Goal: Task Accomplishment & Management: Use online tool/utility

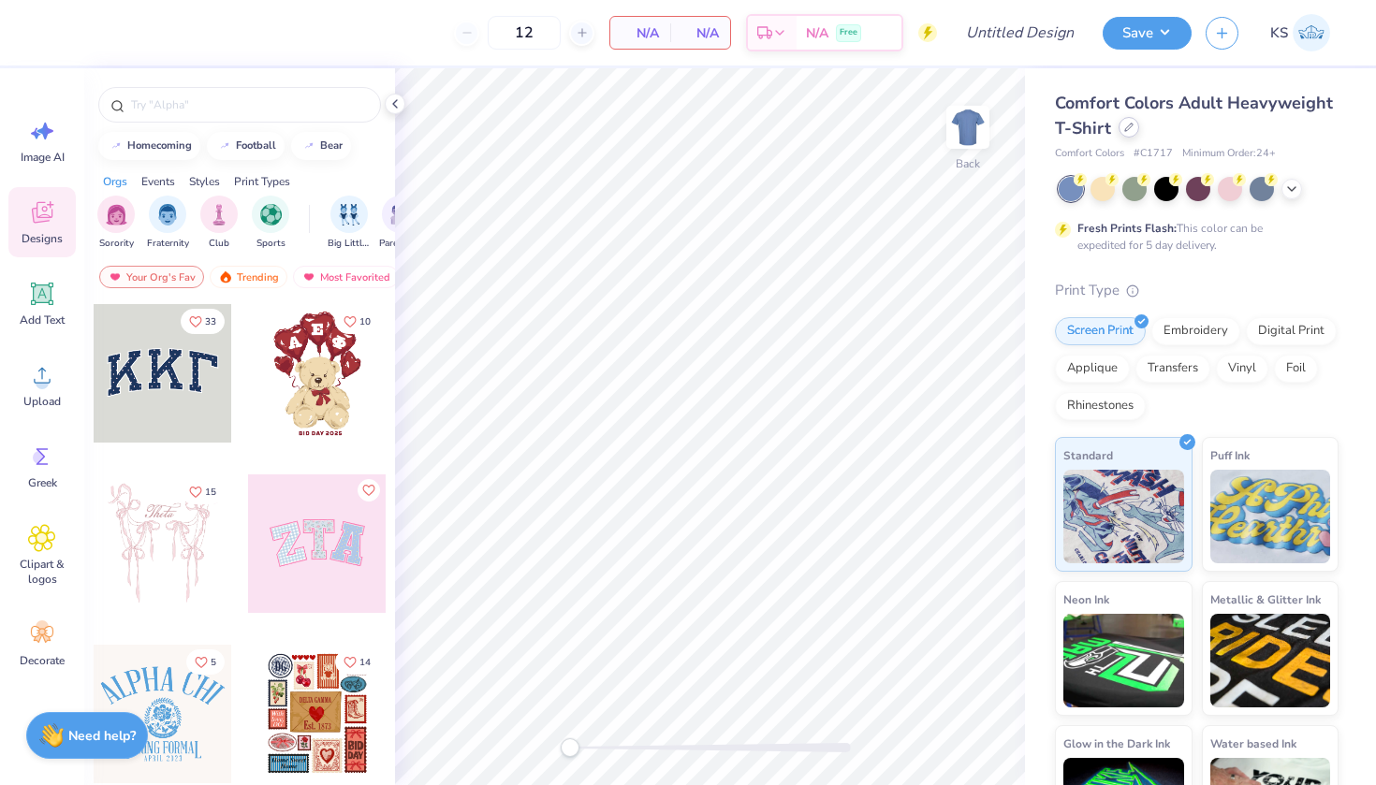
click at [1126, 128] on icon at bounding box center [1128, 127] width 9 height 9
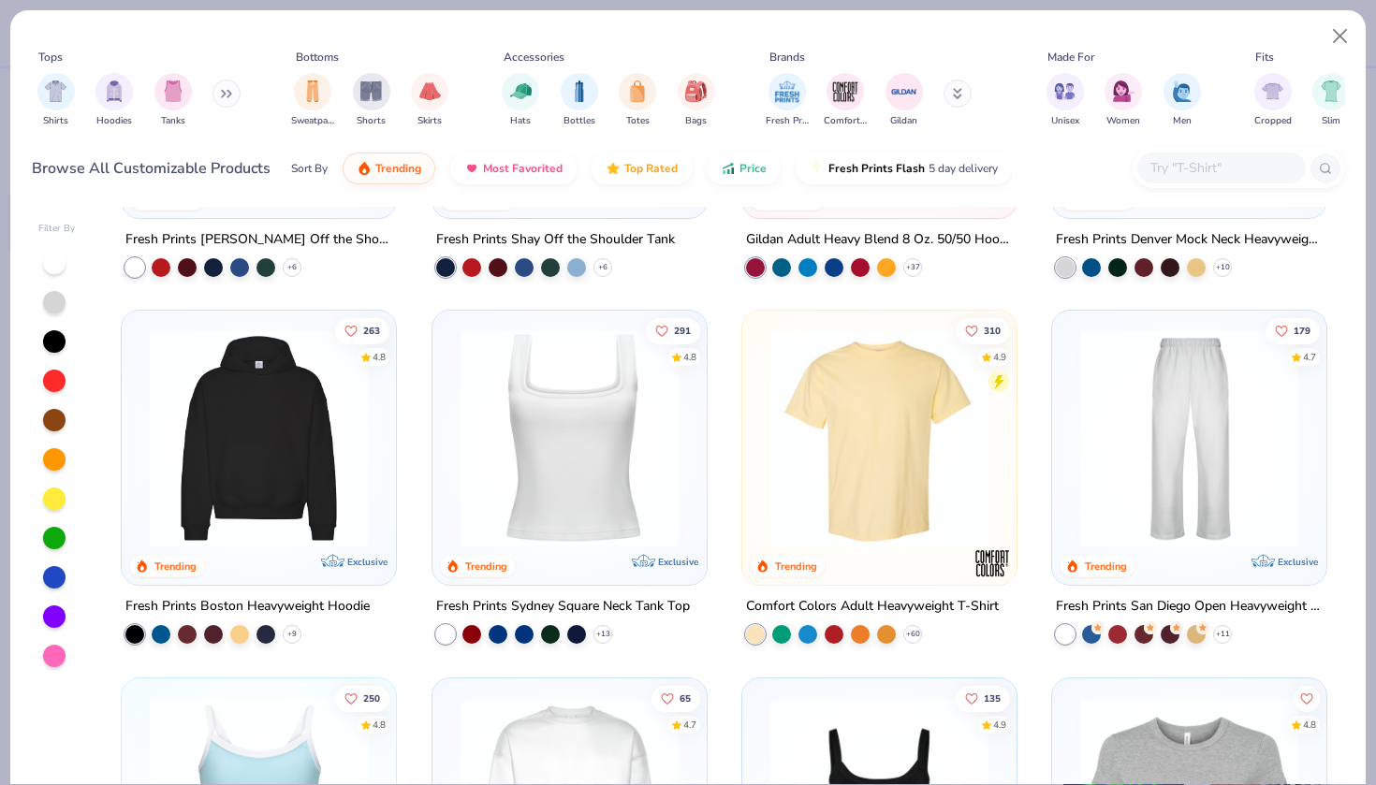
scroll to position [477, 0]
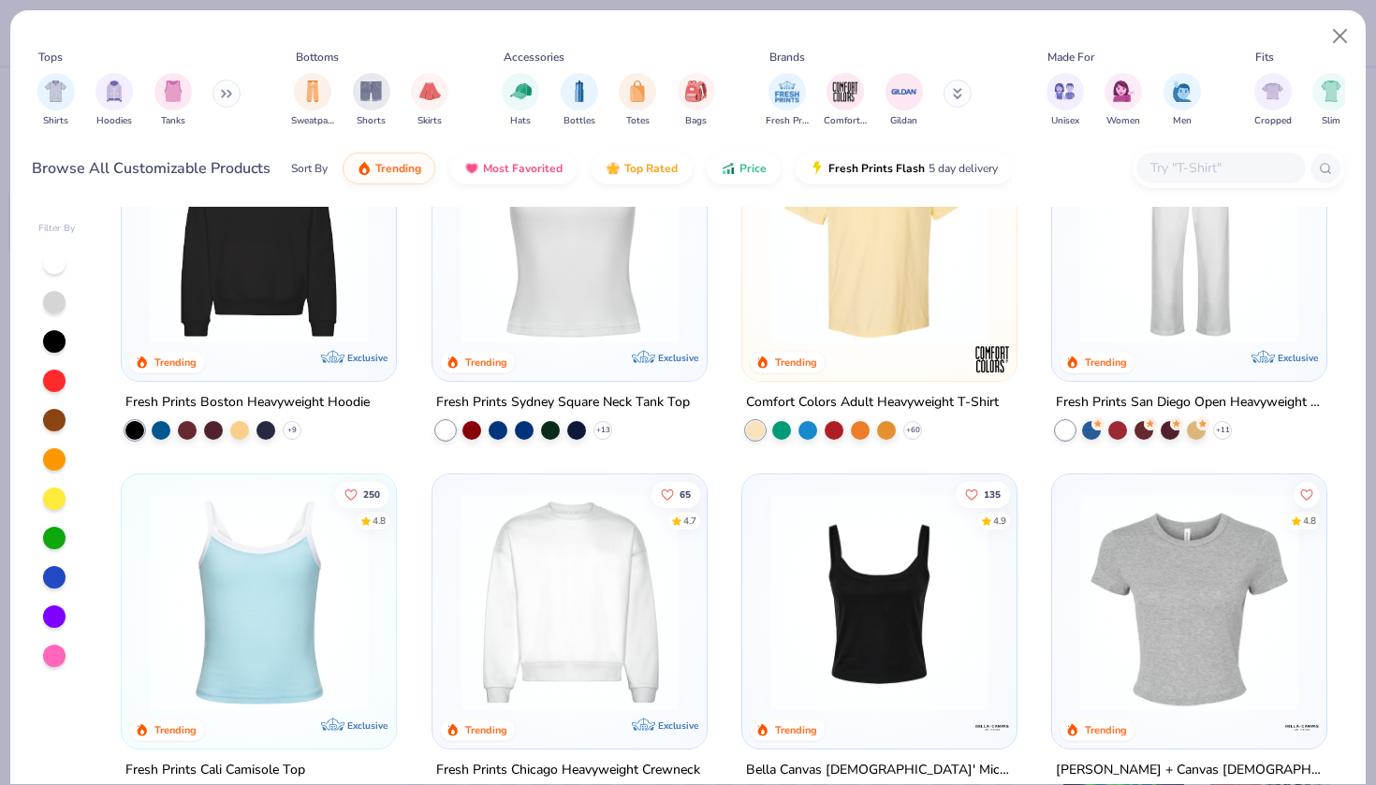
click at [585, 550] on img at bounding box center [569, 601] width 237 height 218
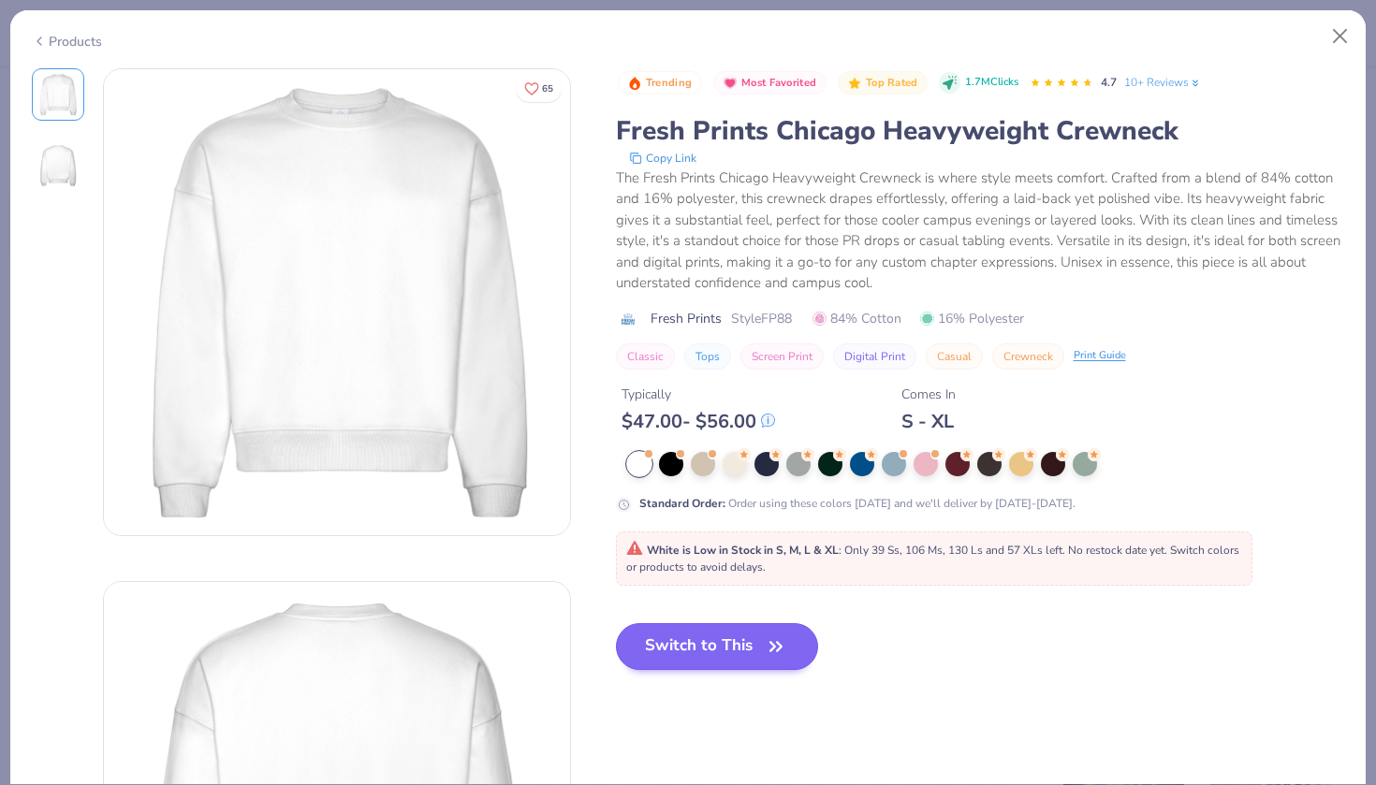
click at [689, 639] on button "Switch to This" at bounding box center [717, 646] width 203 height 47
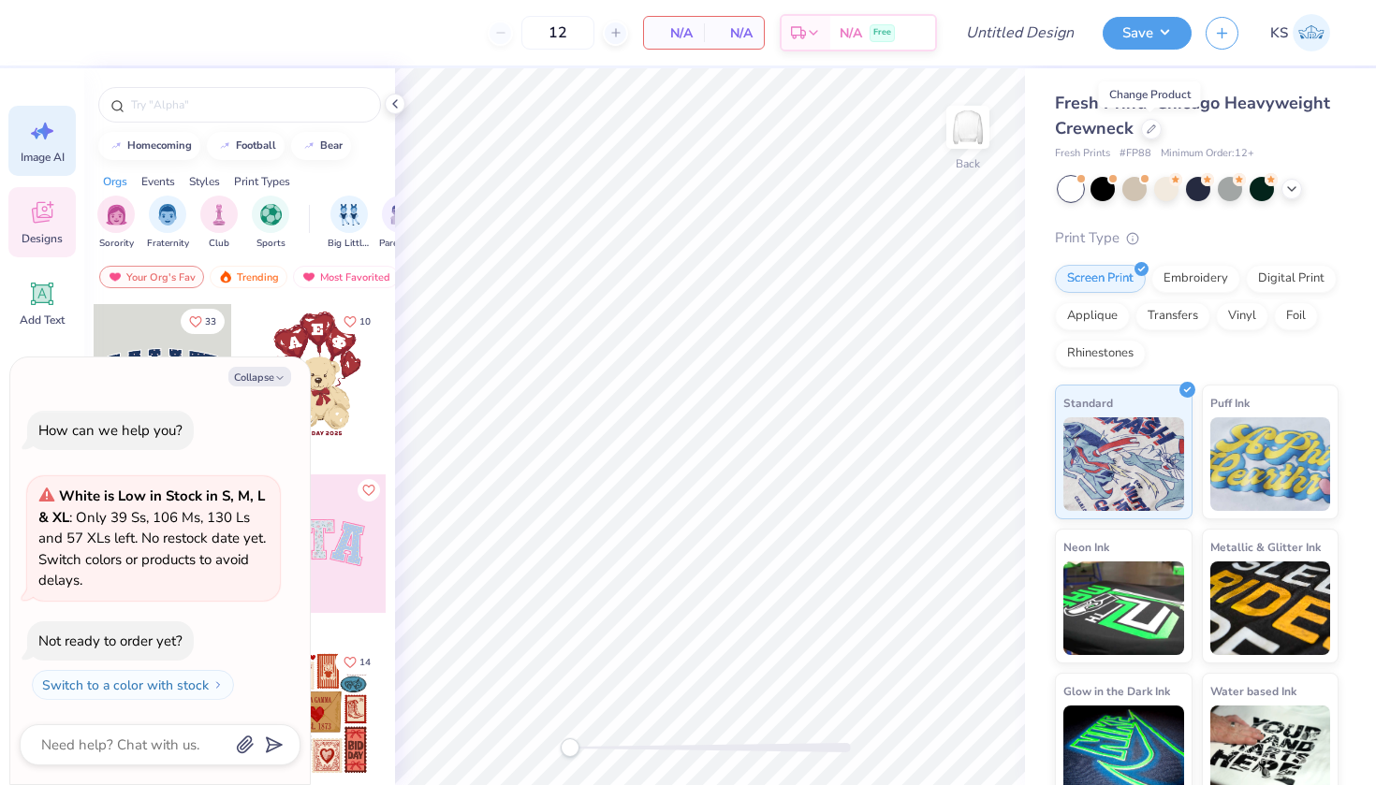
click at [36, 142] on icon at bounding box center [42, 131] width 28 height 28
type textarea "x"
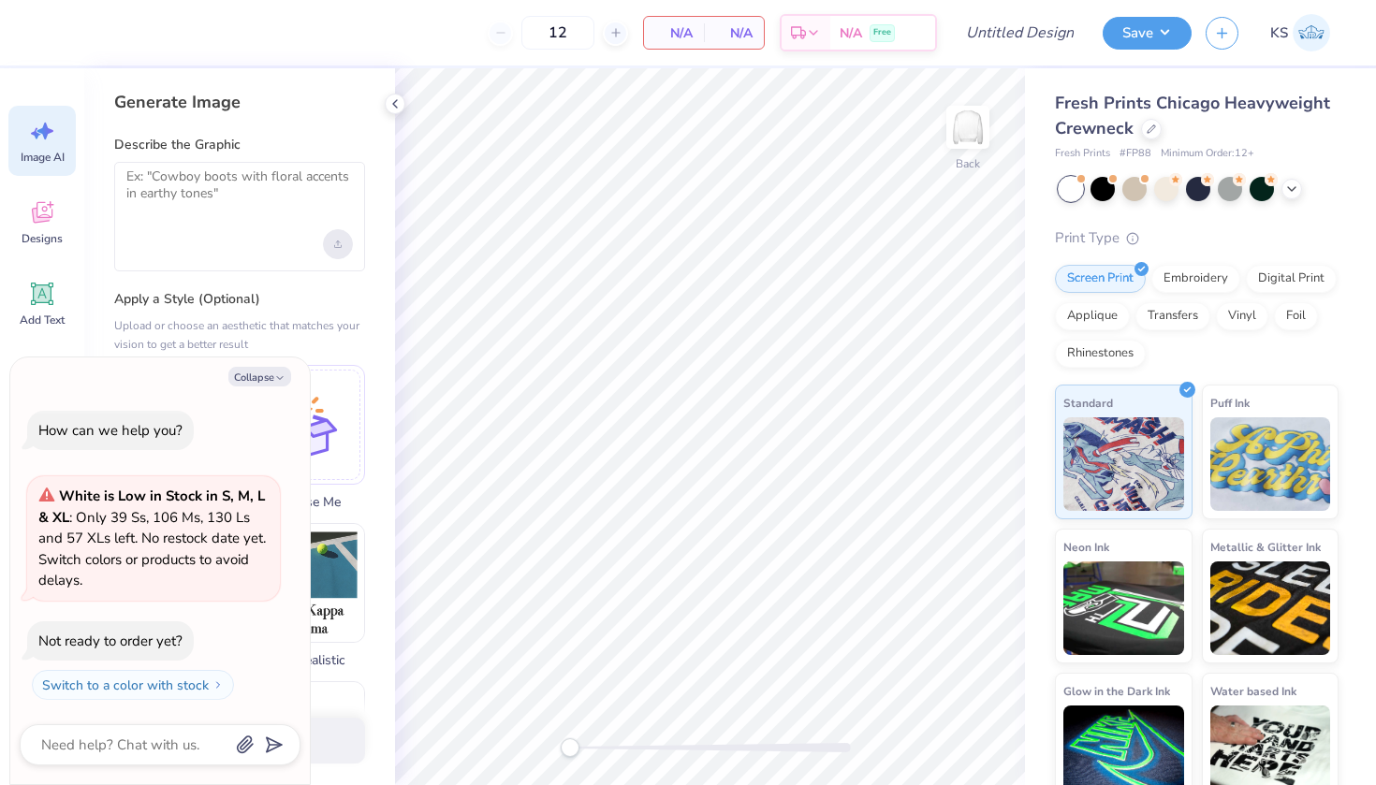
click at [344, 243] on div "Upload image" at bounding box center [338, 244] width 30 height 30
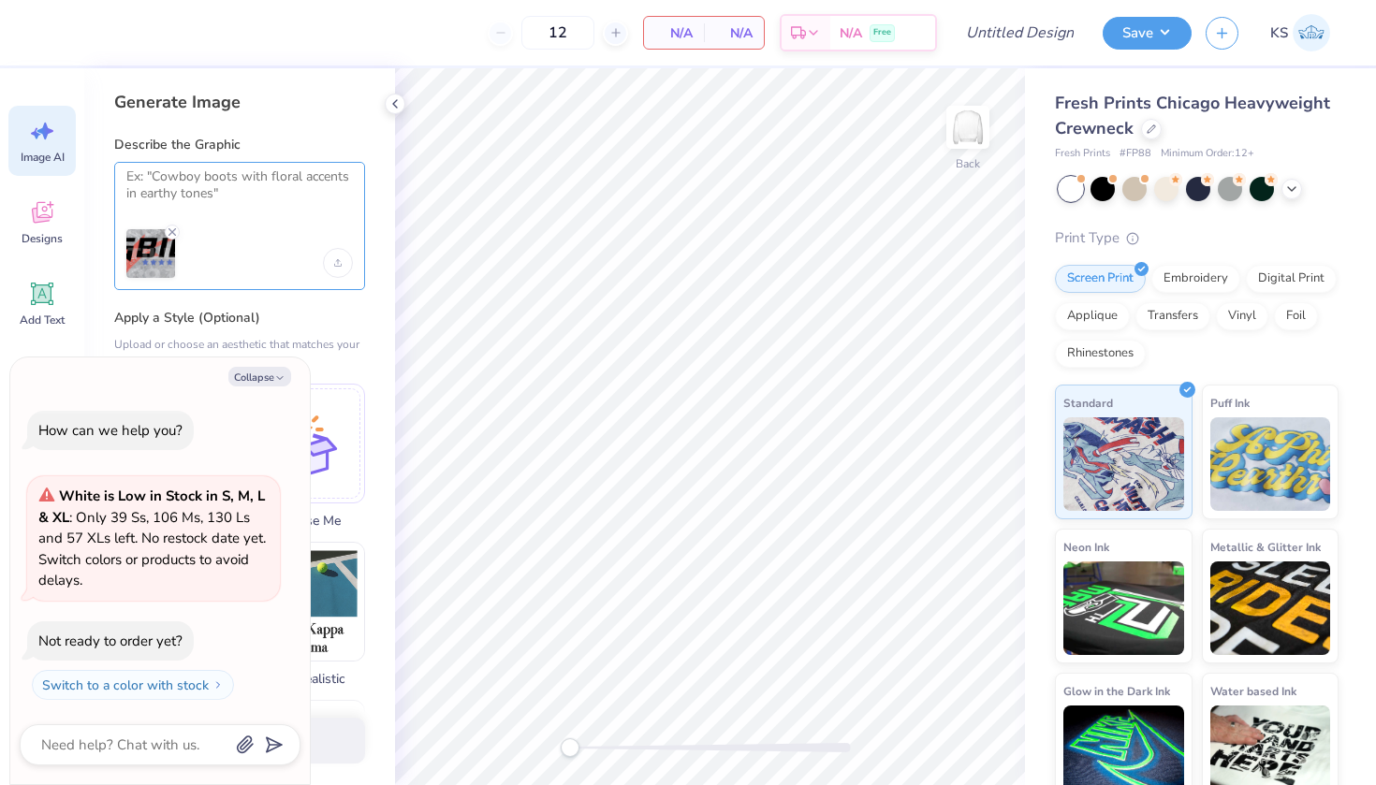
click at [315, 208] on textarea at bounding box center [239, 191] width 227 height 47
type textarea "Remove background"
click at [344, 740] on button "Generate Design" at bounding box center [239, 736] width 251 height 46
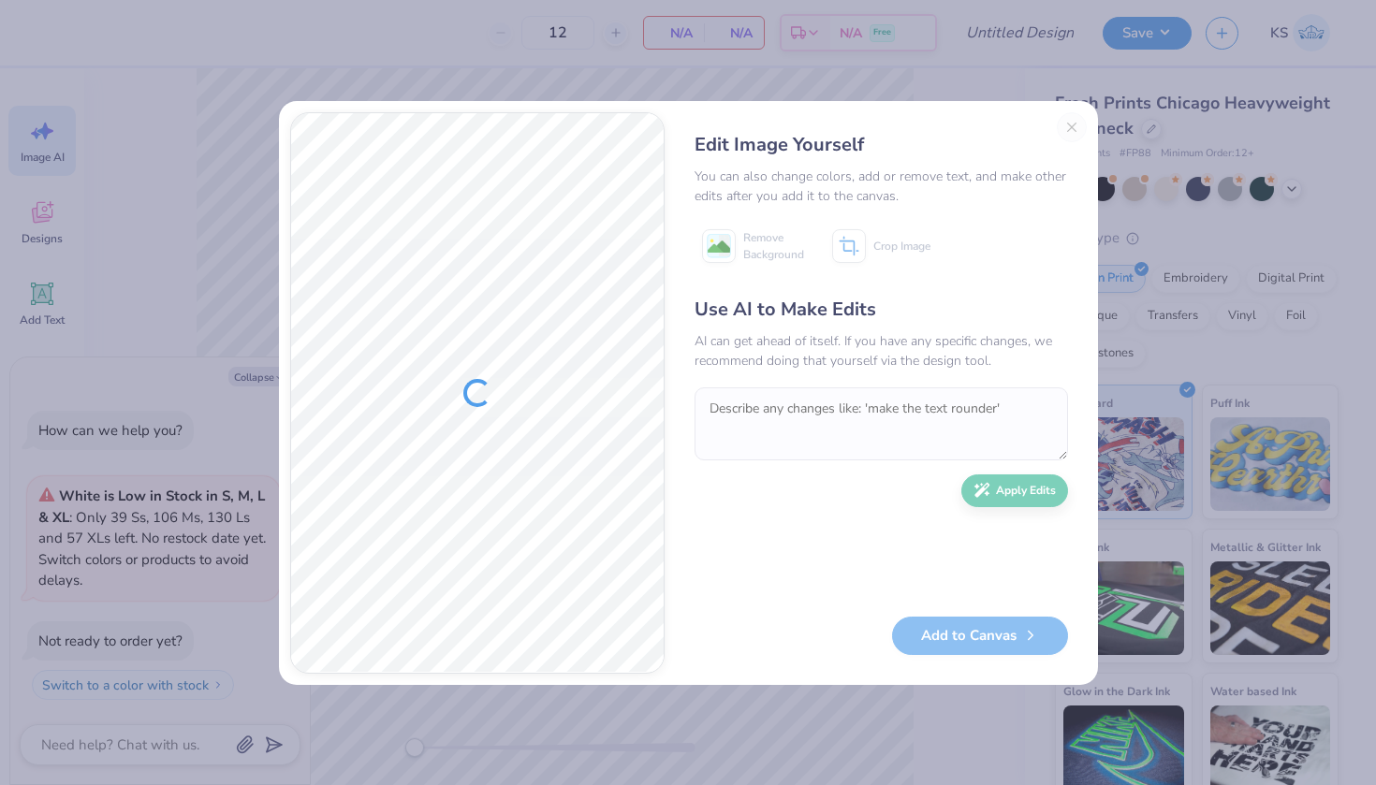
click at [1165, 152] on div "Edit Image Yourself You can also change colors, add or remove text, and make ot…" at bounding box center [688, 392] width 1376 height 785
click at [1080, 128] on div "Edit Image Yourself You can also change colors, add or remove text, and make ot…" at bounding box center [881, 393] width 411 height 562
click at [1073, 123] on div "Edit Image Yourself You can also change colors, add or remove text, and make ot…" at bounding box center [881, 393] width 411 height 562
click at [1069, 125] on div "Edit Image Yourself You can also change colors, add or remove text, and make ot…" at bounding box center [881, 393] width 411 height 562
click at [1070, 127] on button "Close" at bounding box center [1072, 127] width 30 height 30
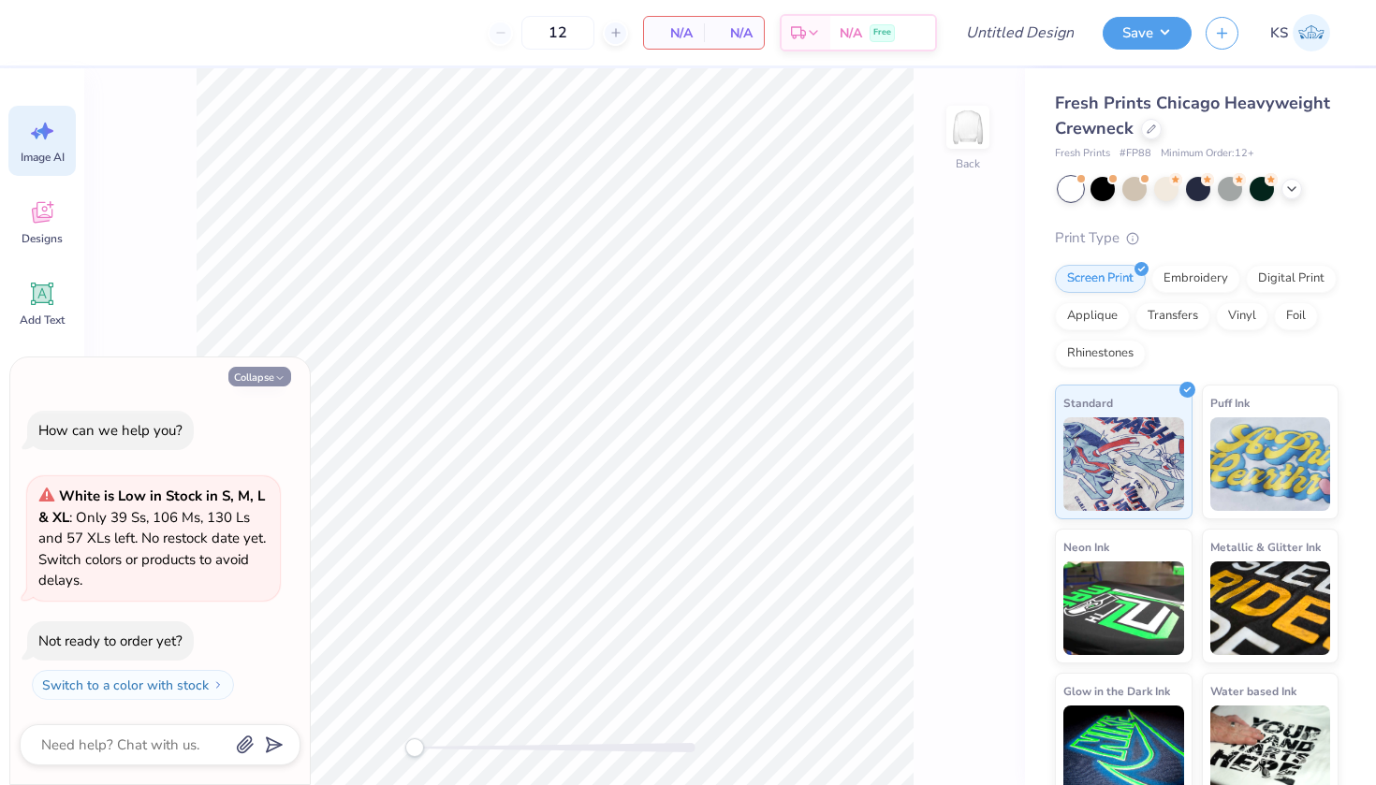
click at [258, 376] on button "Collapse" at bounding box center [259, 377] width 63 height 20
type textarea "x"
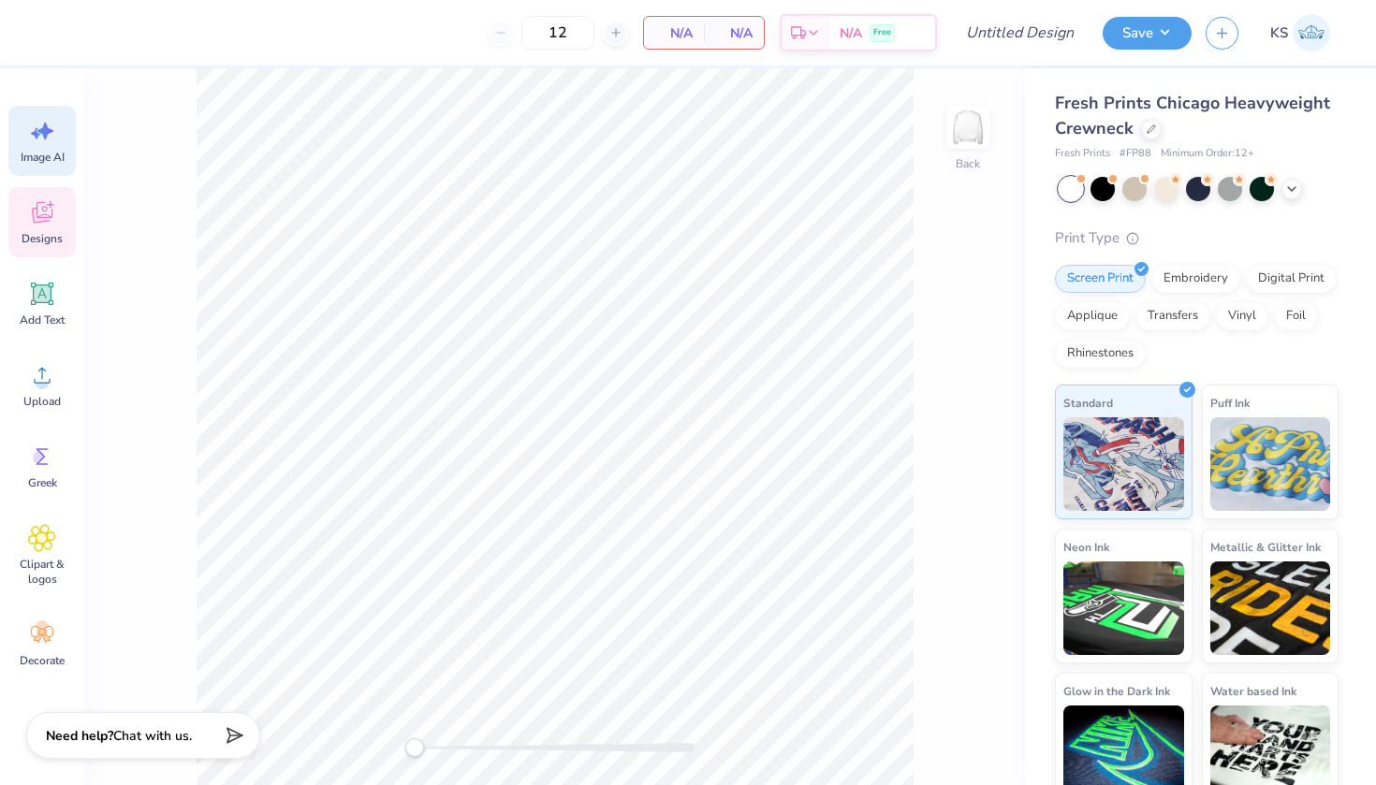
click at [38, 203] on icon at bounding box center [42, 213] width 21 height 22
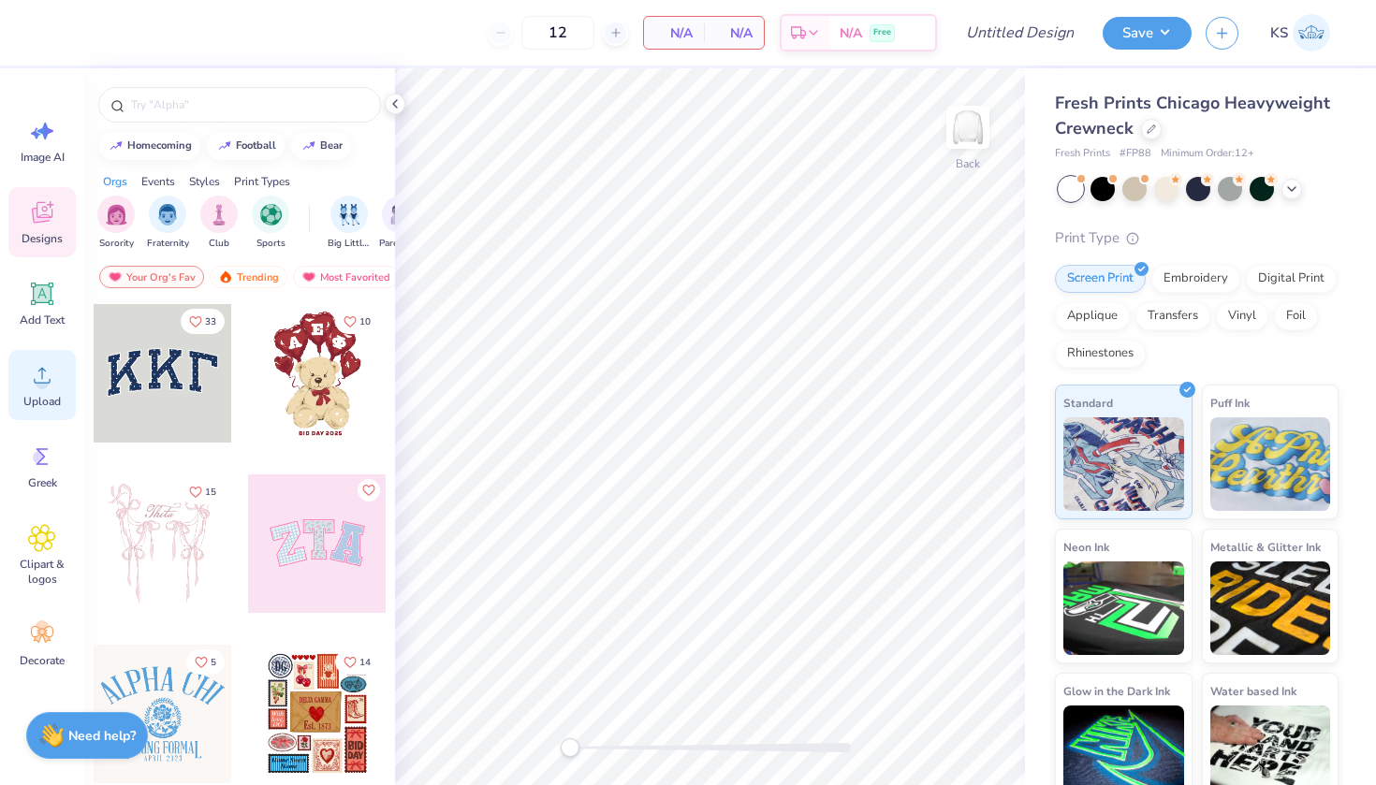
click at [48, 377] on icon at bounding box center [42, 375] width 28 height 28
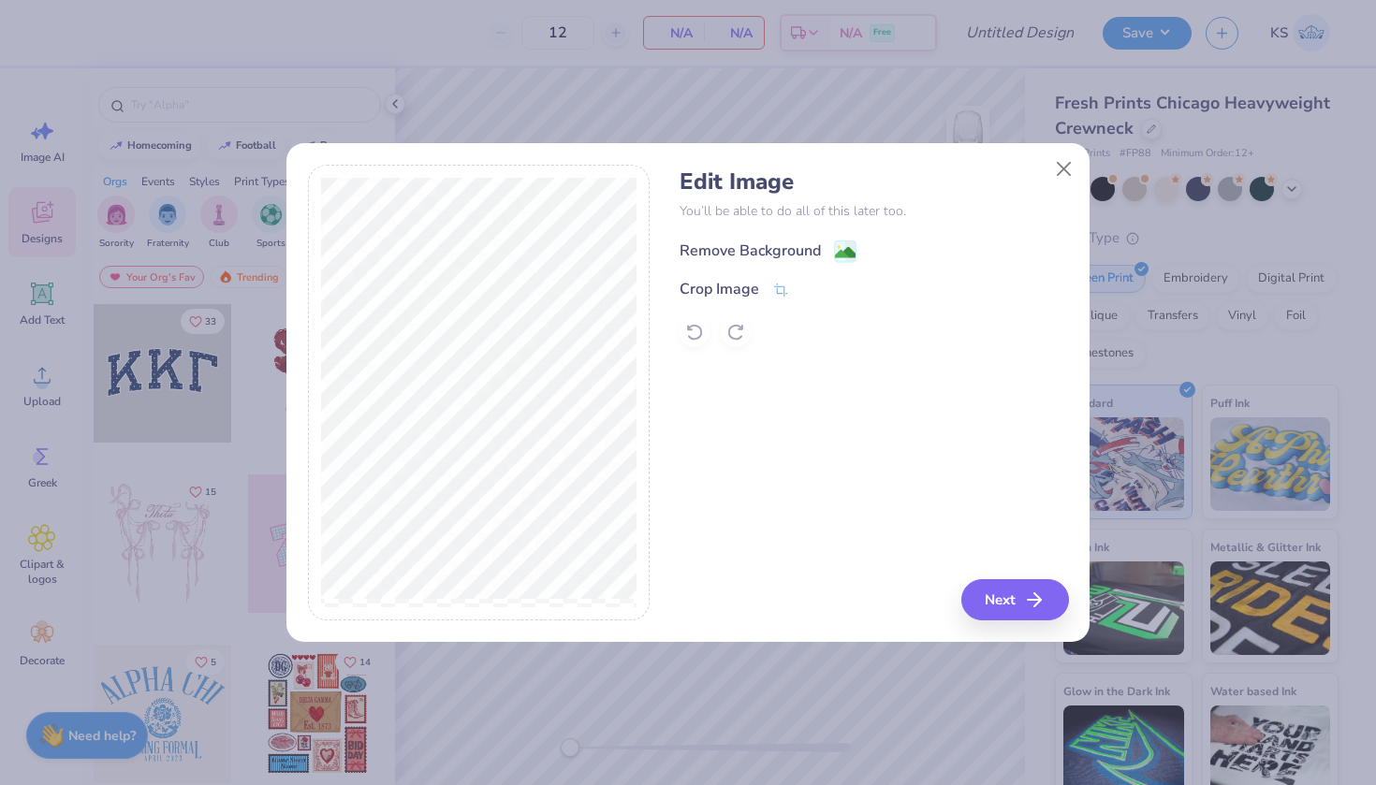
click at [818, 259] on div "Remove Background" at bounding box center [750, 251] width 141 height 22
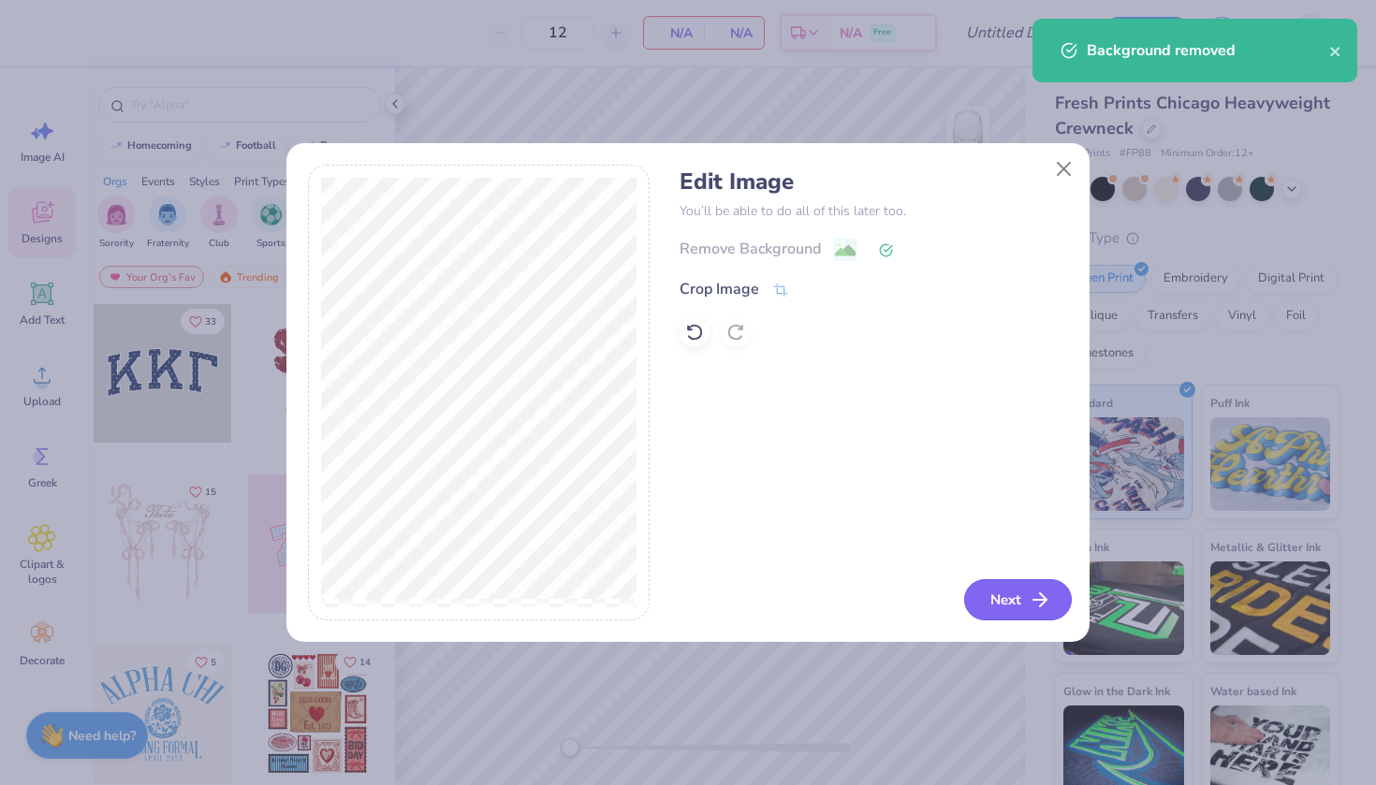
click at [1037, 593] on icon "button" at bounding box center [1040, 600] width 22 height 22
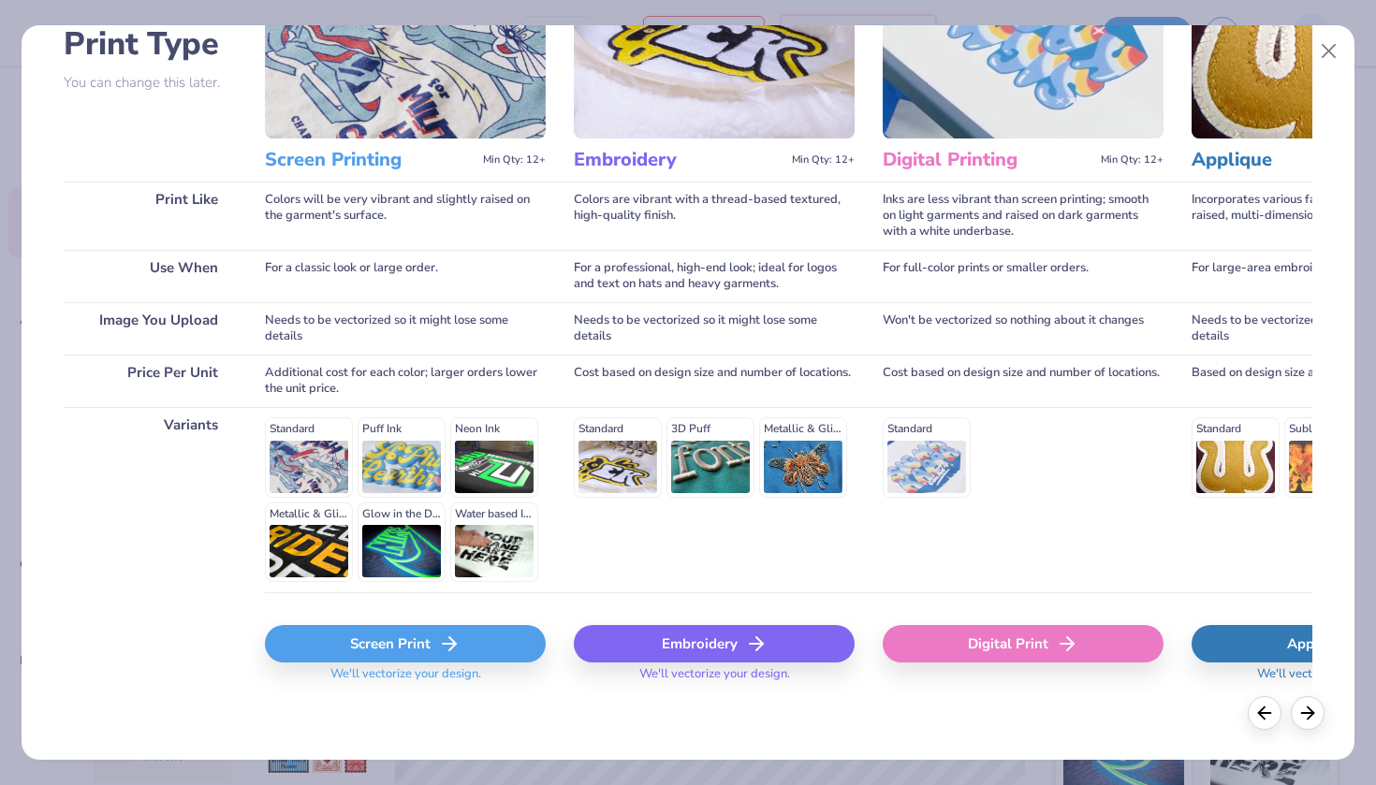
click at [379, 672] on span "We'll vectorize your design." at bounding box center [406, 679] width 166 height 27
click at [379, 644] on div "Screen Print" at bounding box center [405, 644] width 281 height 37
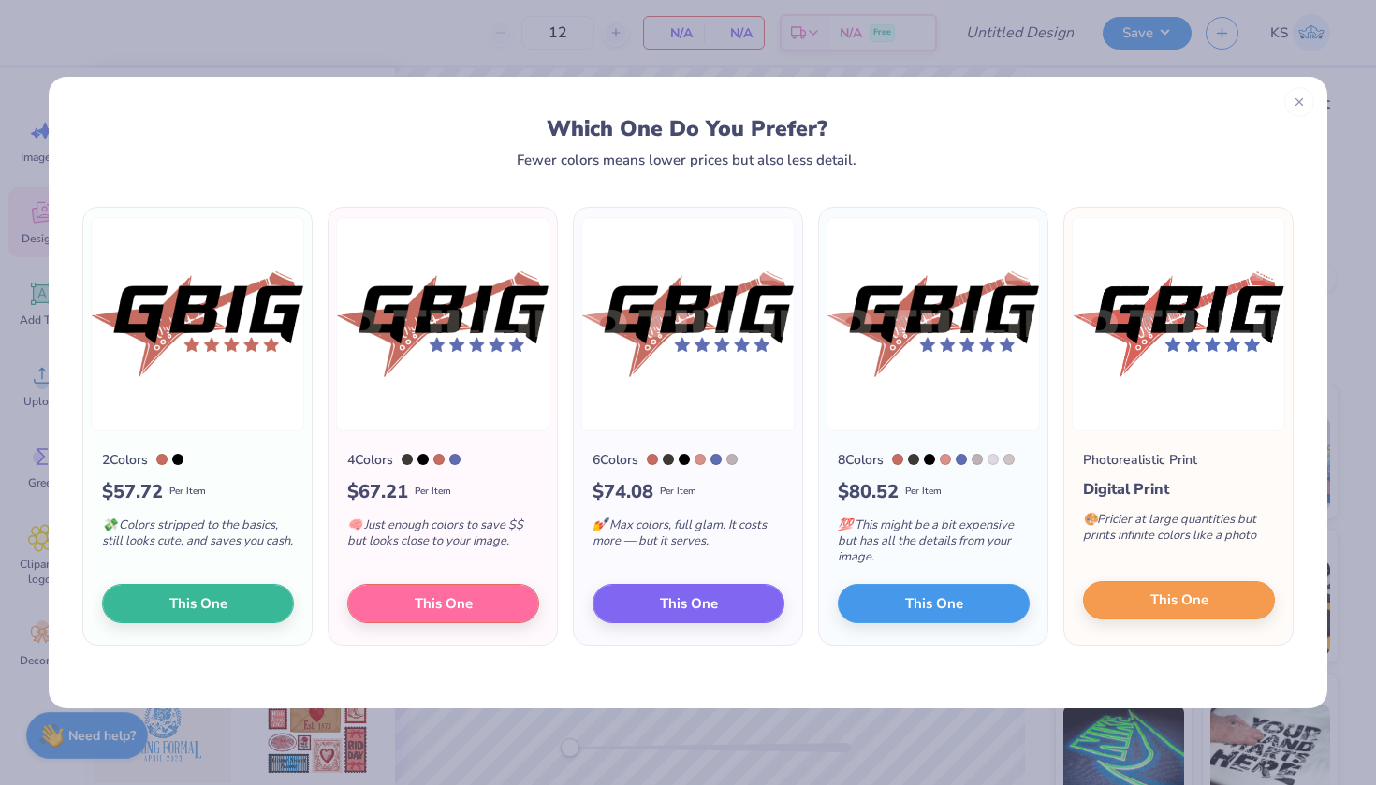
click at [1105, 593] on button "This One" at bounding box center [1179, 600] width 192 height 39
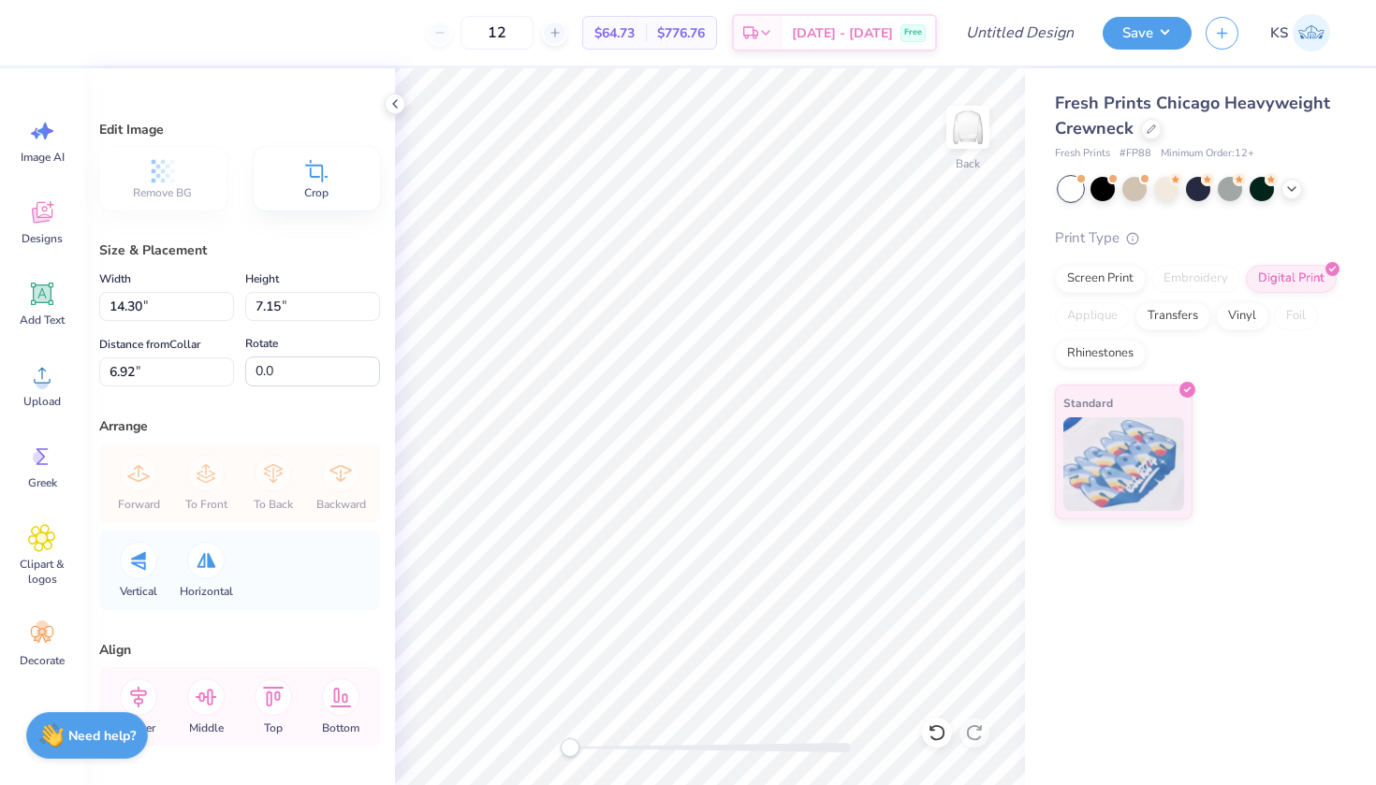
type input "4.14"
type input "12.92"
type input "6.46"
type input "4.83"
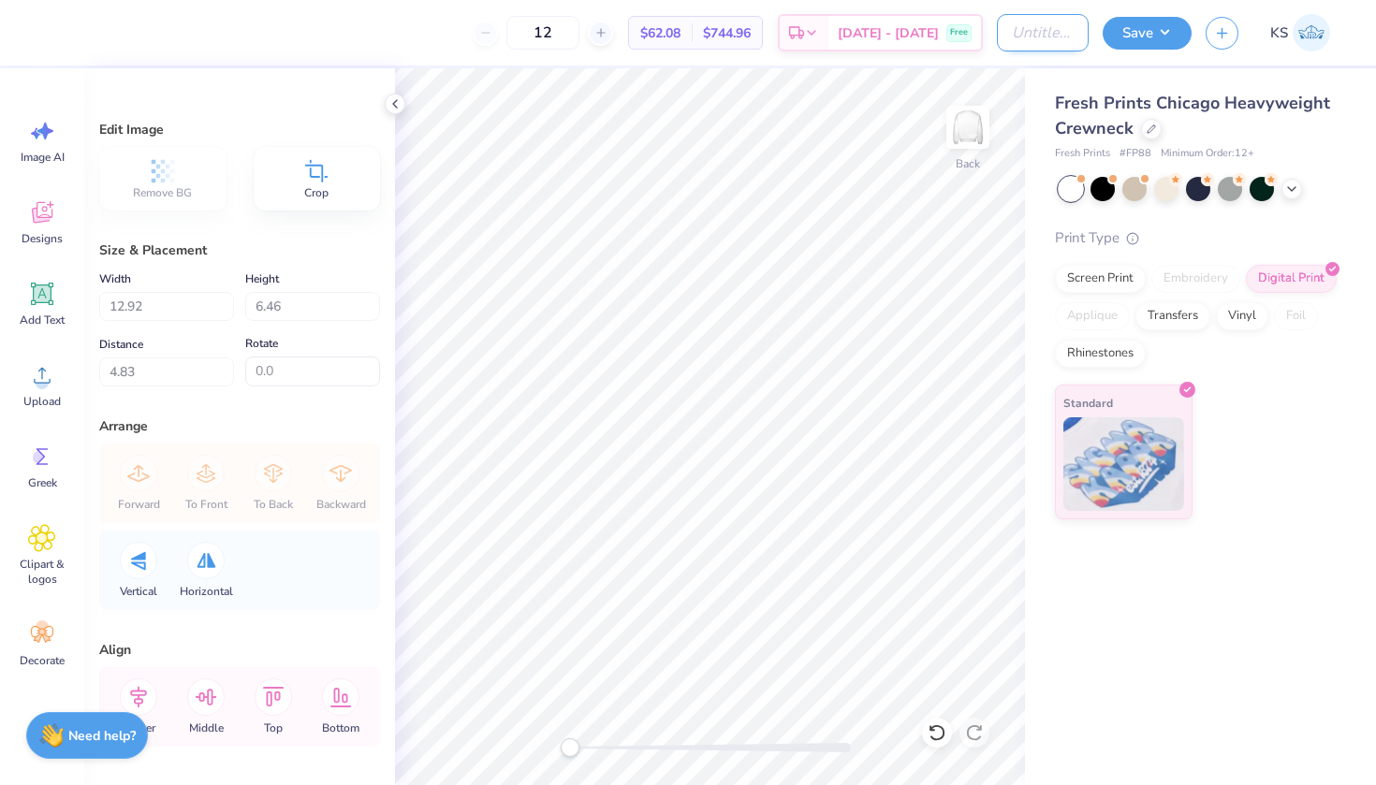
click at [1041, 28] on input "Design Title" at bounding box center [1043, 32] width 92 height 37
type input "P"
drag, startPoint x: 1265, startPoint y: 1, endPoint x: 1072, endPoint y: 29, distance: 194.9
click at [1072, 29] on input "Big" at bounding box center [1043, 32] width 92 height 37
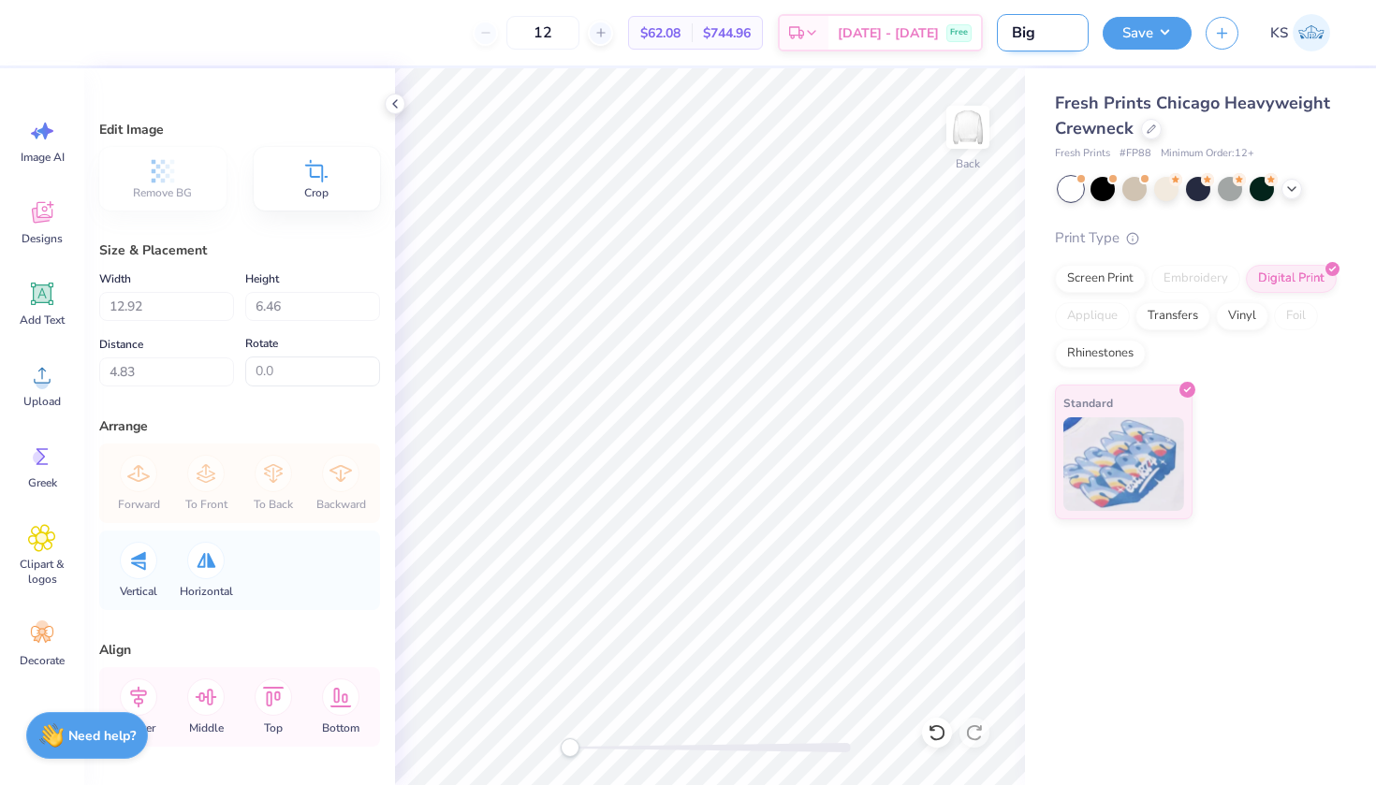
click at [1072, 29] on input "Big" at bounding box center [1043, 32] width 92 height 37
type input "Gbig"
click at [1141, 43] on button "Save" at bounding box center [1147, 30] width 89 height 33
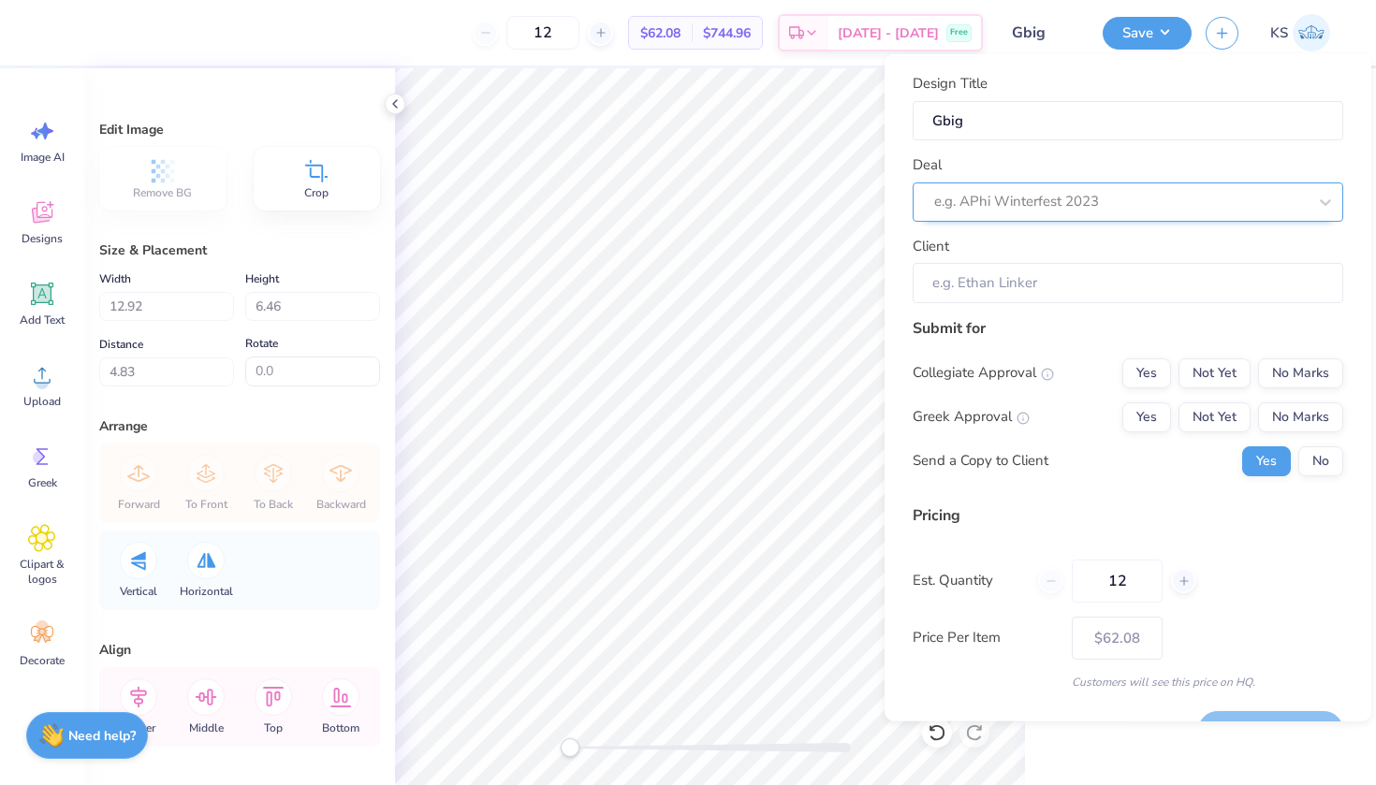
click at [1076, 184] on div "Deal e.g. APhi Winterfest 2023" at bounding box center [1128, 187] width 431 height 67
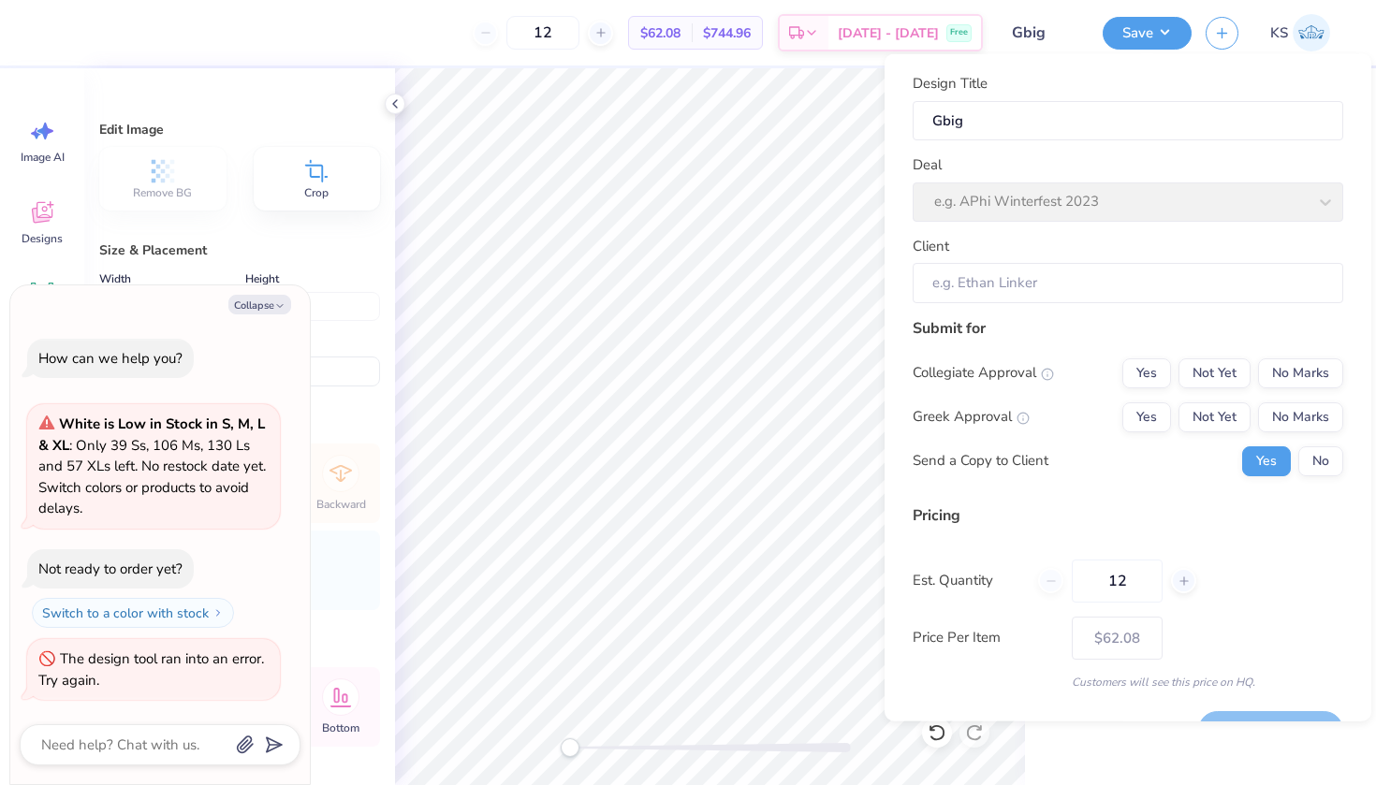
click at [1068, 197] on div "Deal e.g. APhi Winterfest 2023" at bounding box center [1128, 187] width 431 height 67
click at [395, 110] on icon at bounding box center [395, 103] width 15 height 15
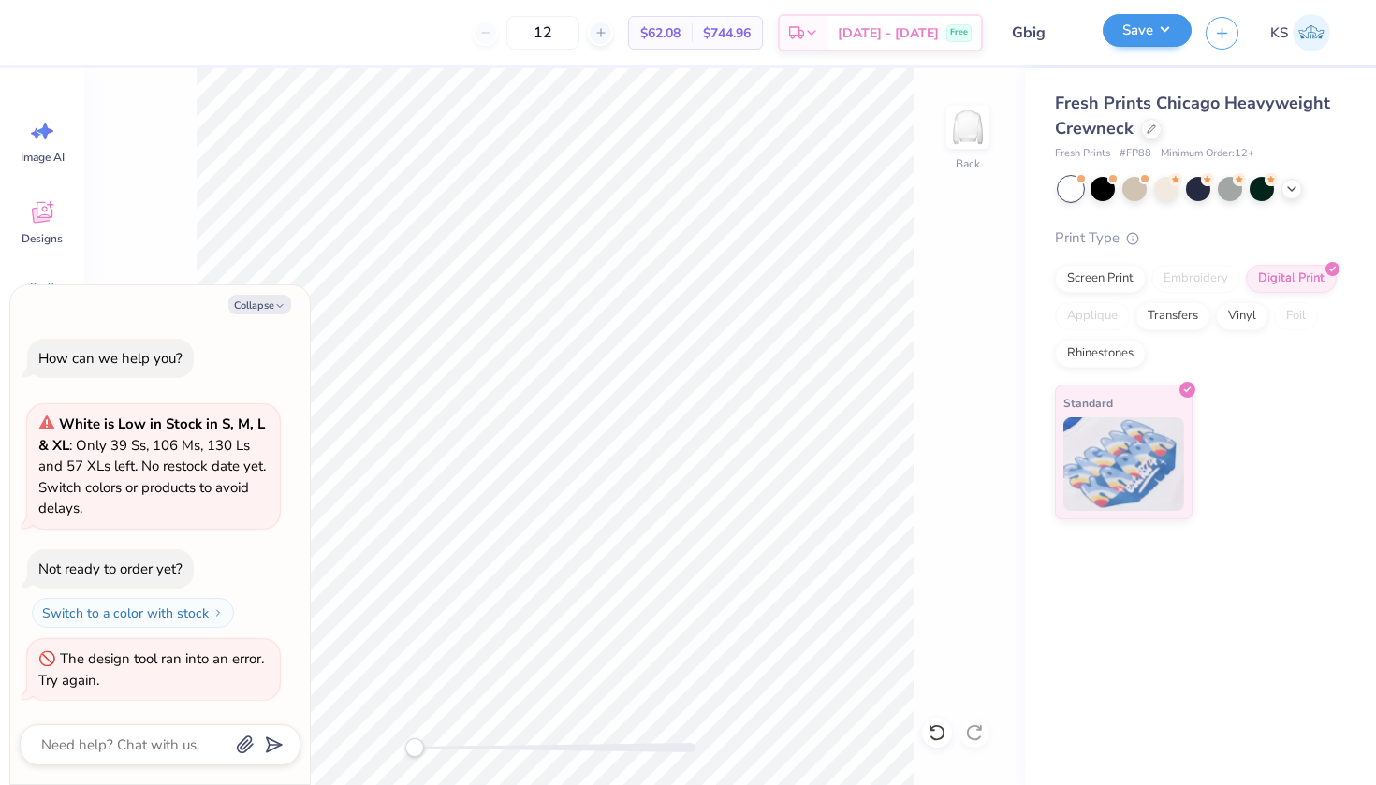
click at [1143, 33] on button "Save" at bounding box center [1147, 30] width 89 height 33
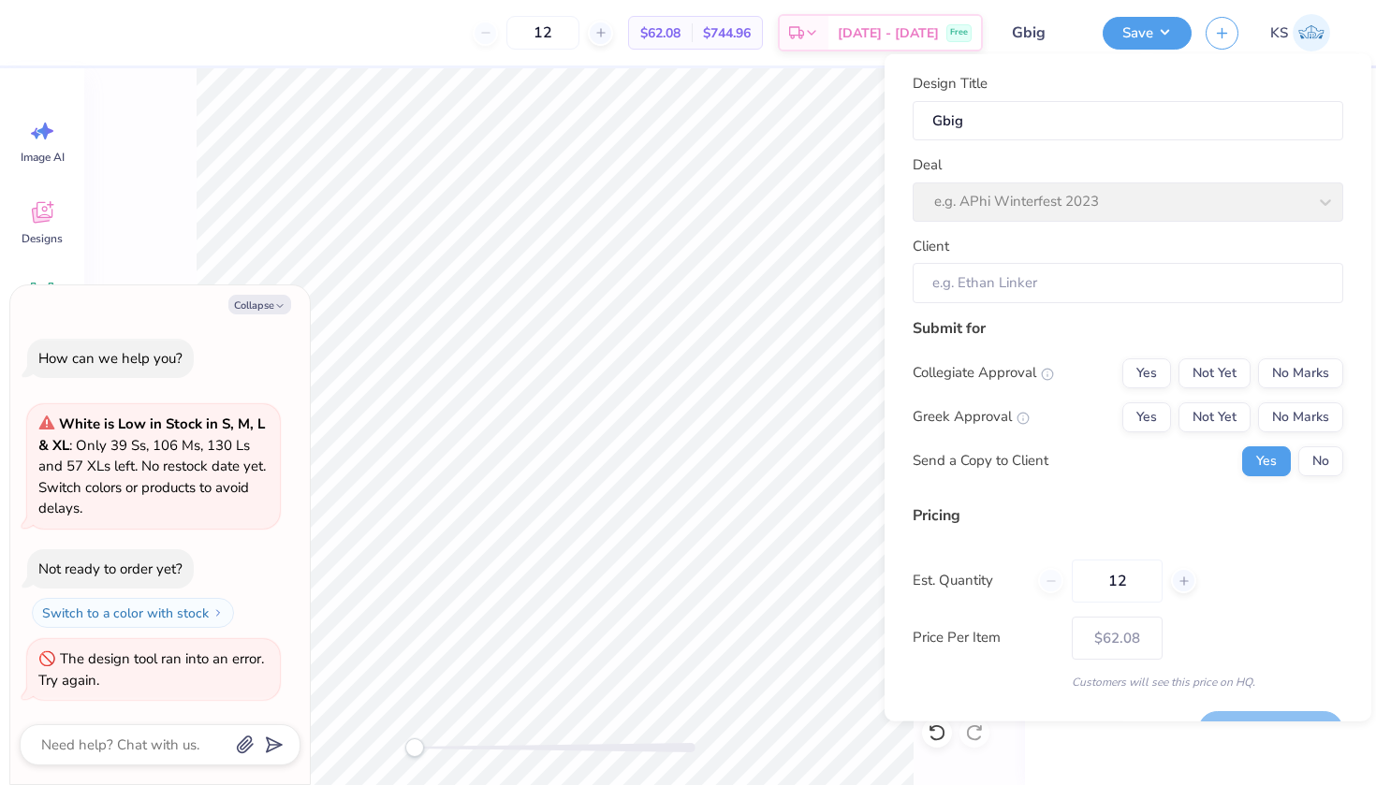
click at [1033, 206] on div "Deal e.g. APhi Winterfest 2023" at bounding box center [1128, 187] width 431 height 67
click at [1009, 291] on input "Client" at bounding box center [1128, 283] width 431 height 40
click at [1041, 255] on div "Client" at bounding box center [1128, 268] width 431 height 67
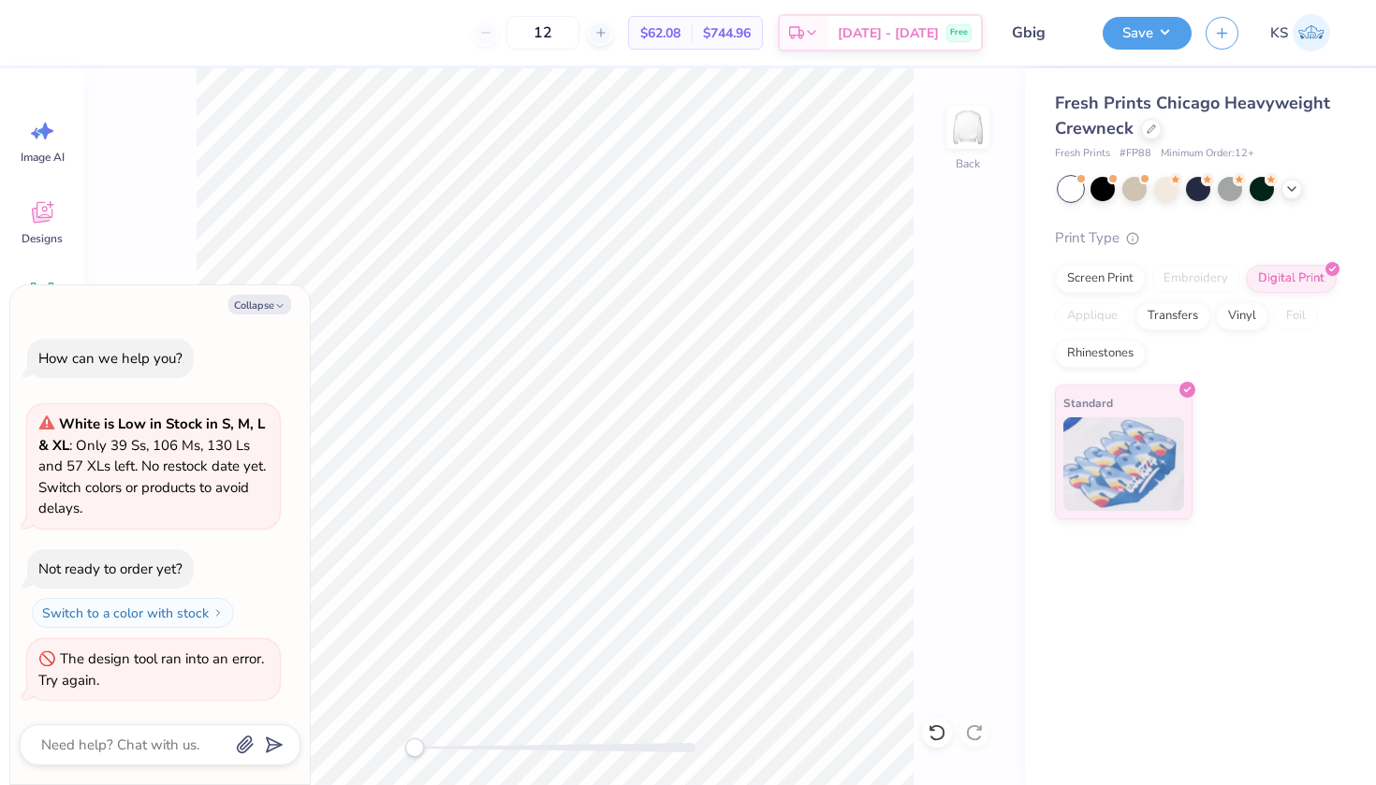
type textarea "x"
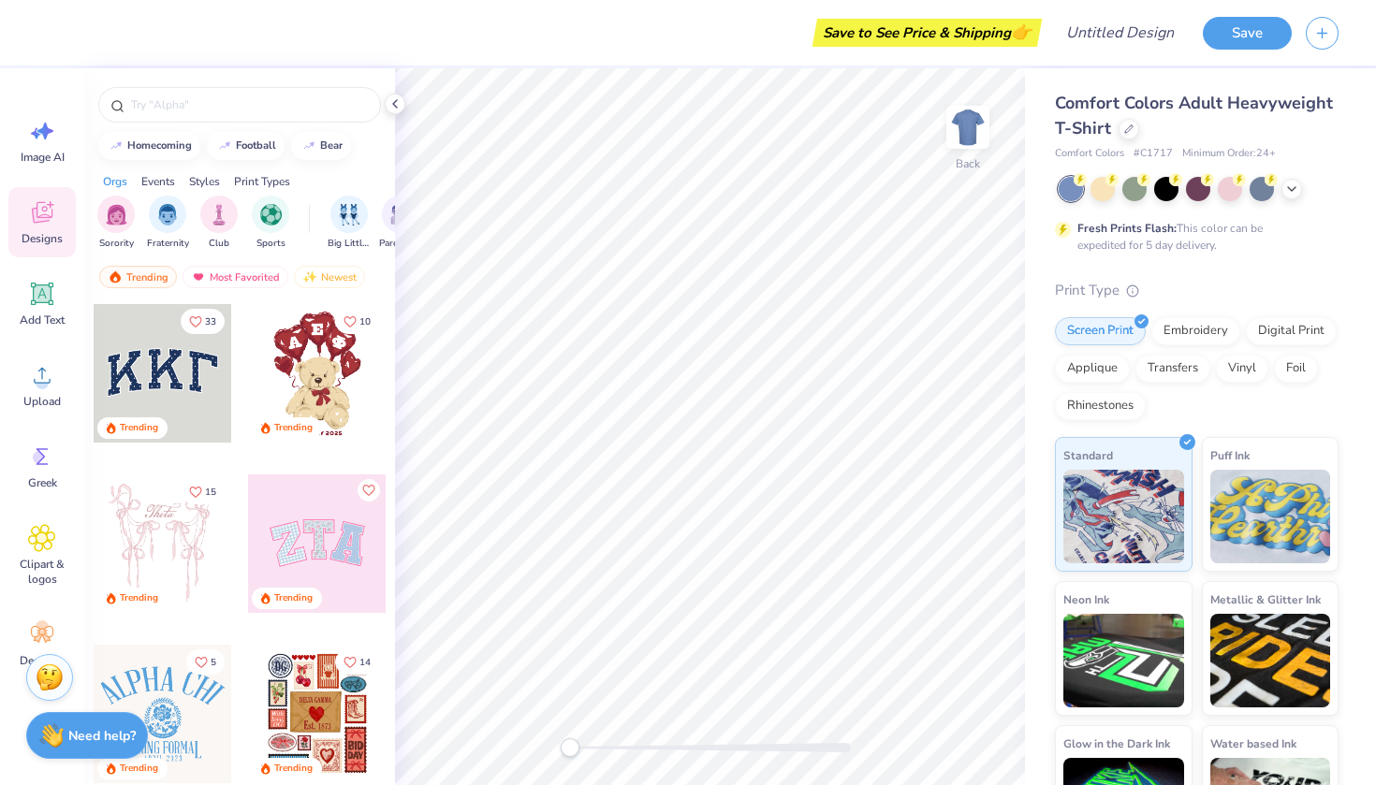
click at [994, 39] on div "Save to See Price & Shipping 👉" at bounding box center [927, 33] width 220 height 28
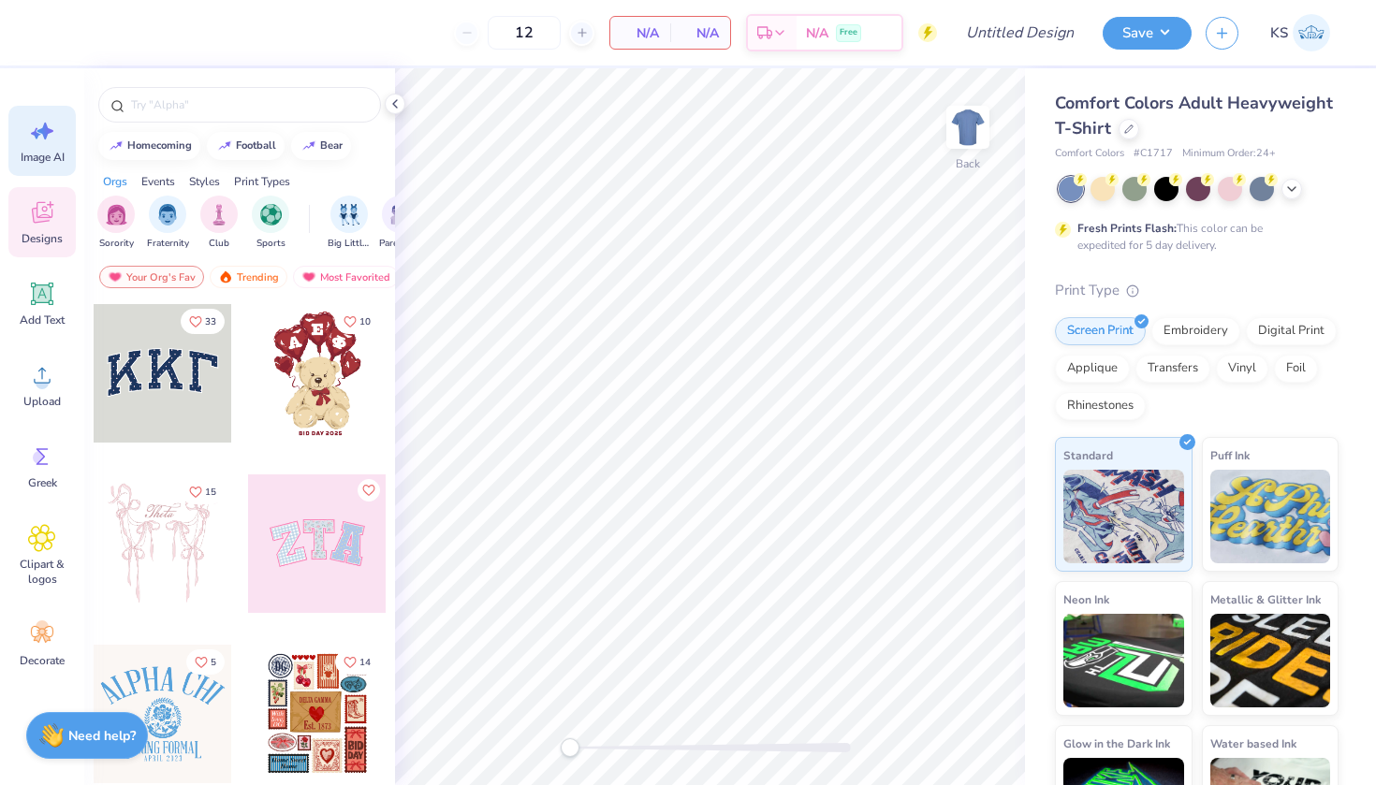
click at [47, 137] on icon at bounding box center [45, 131] width 16 height 17
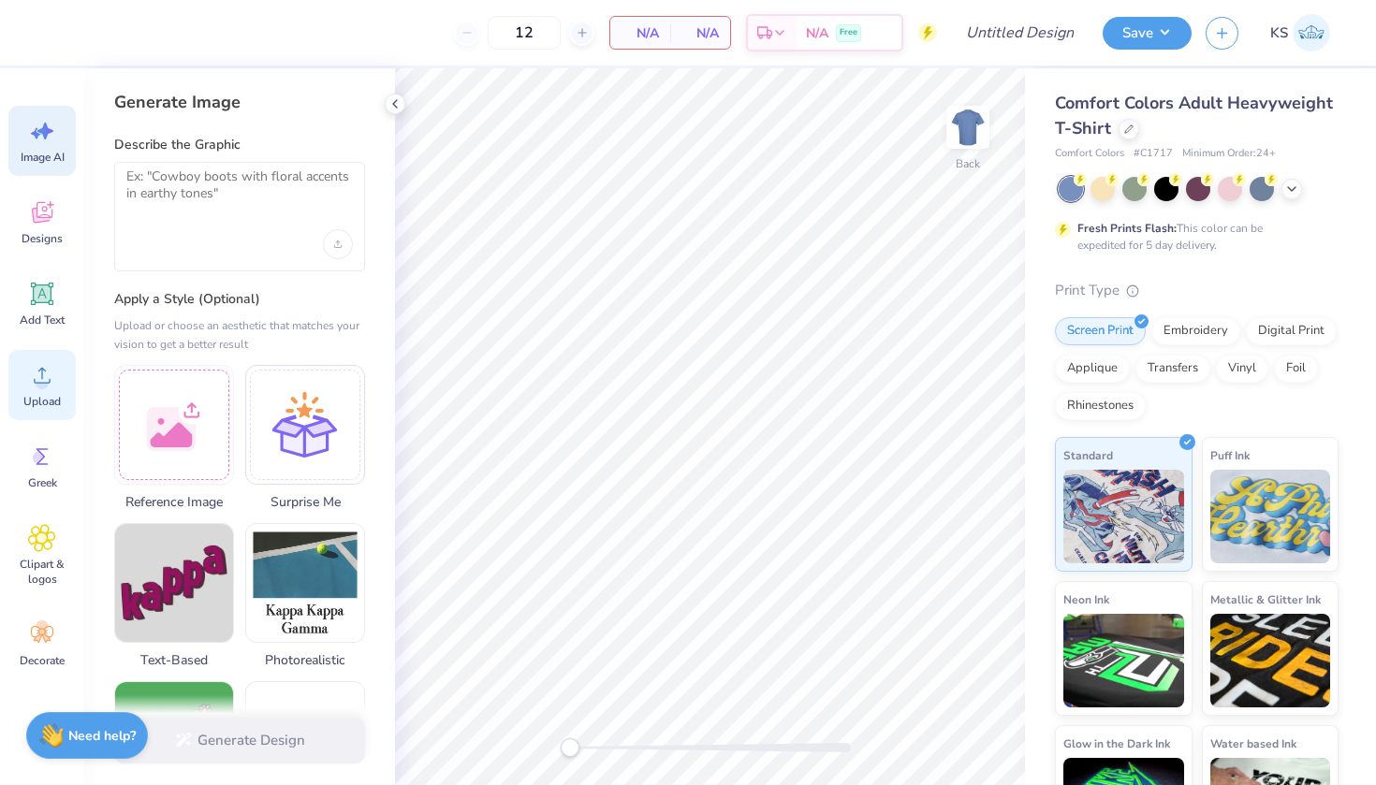
click at [45, 389] on div "Upload" at bounding box center [41, 385] width 67 height 70
click at [341, 250] on div "Upload image" at bounding box center [338, 244] width 30 height 30
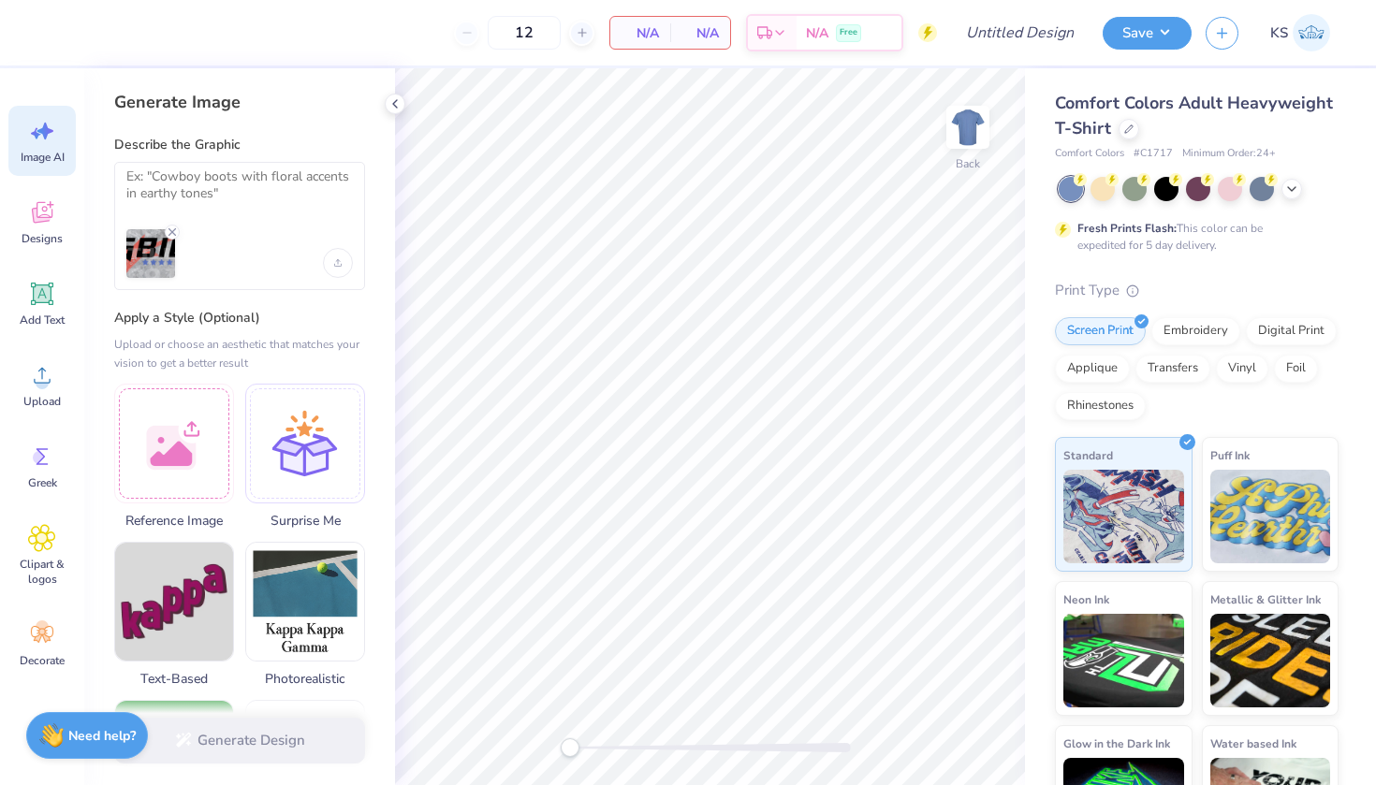
click at [298, 744] on div "Generate Design" at bounding box center [239, 740] width 311 height 91
click at [220, 187] on textarea at bounding box center [239, 191] width 227 height 47
click at [252, 735] on div "Generate Design" at bounding box center [239, 740] width 311 height 91
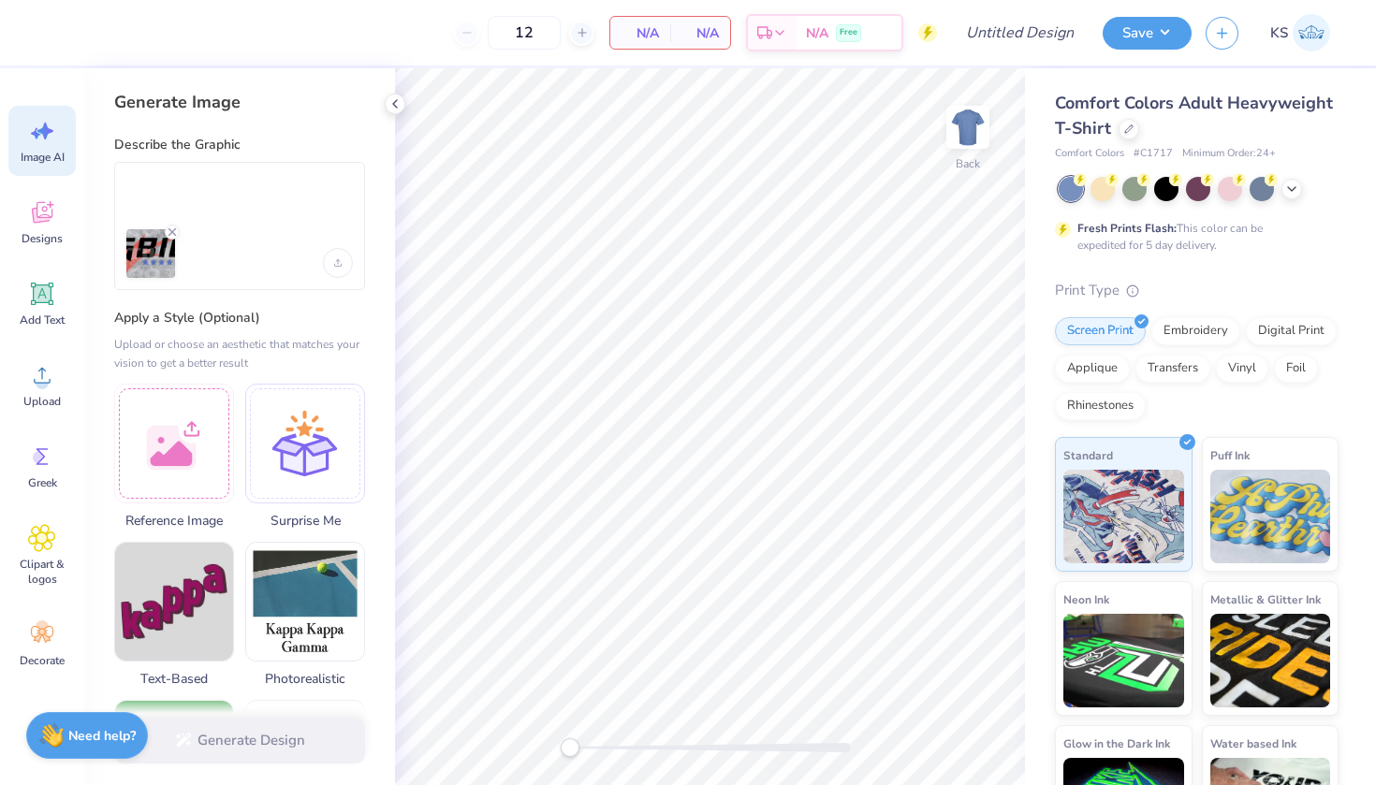
click at [260, 148] on label "Describe the Graphic" at bounding box center [239, 145] width 251 height 19
click at [201, 407] on div at bounding box center [174, 441] width 120 height 120
click at [237, 740] on div "Generate Design" at bounding box center [239, 740] width 311 height 91
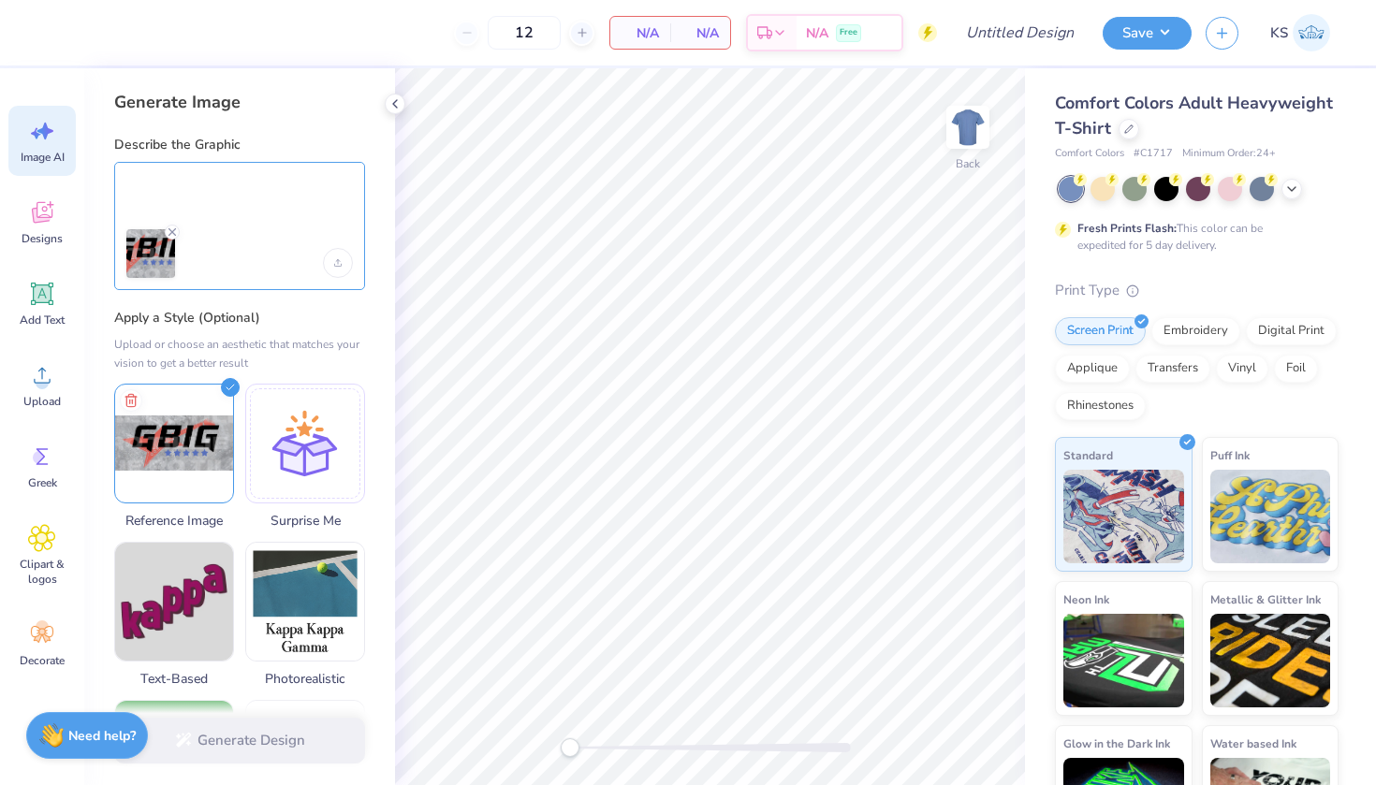
click at [251, 195] on textarea at bounding box center [239, 191] width 227 height 47
type textarea "This"
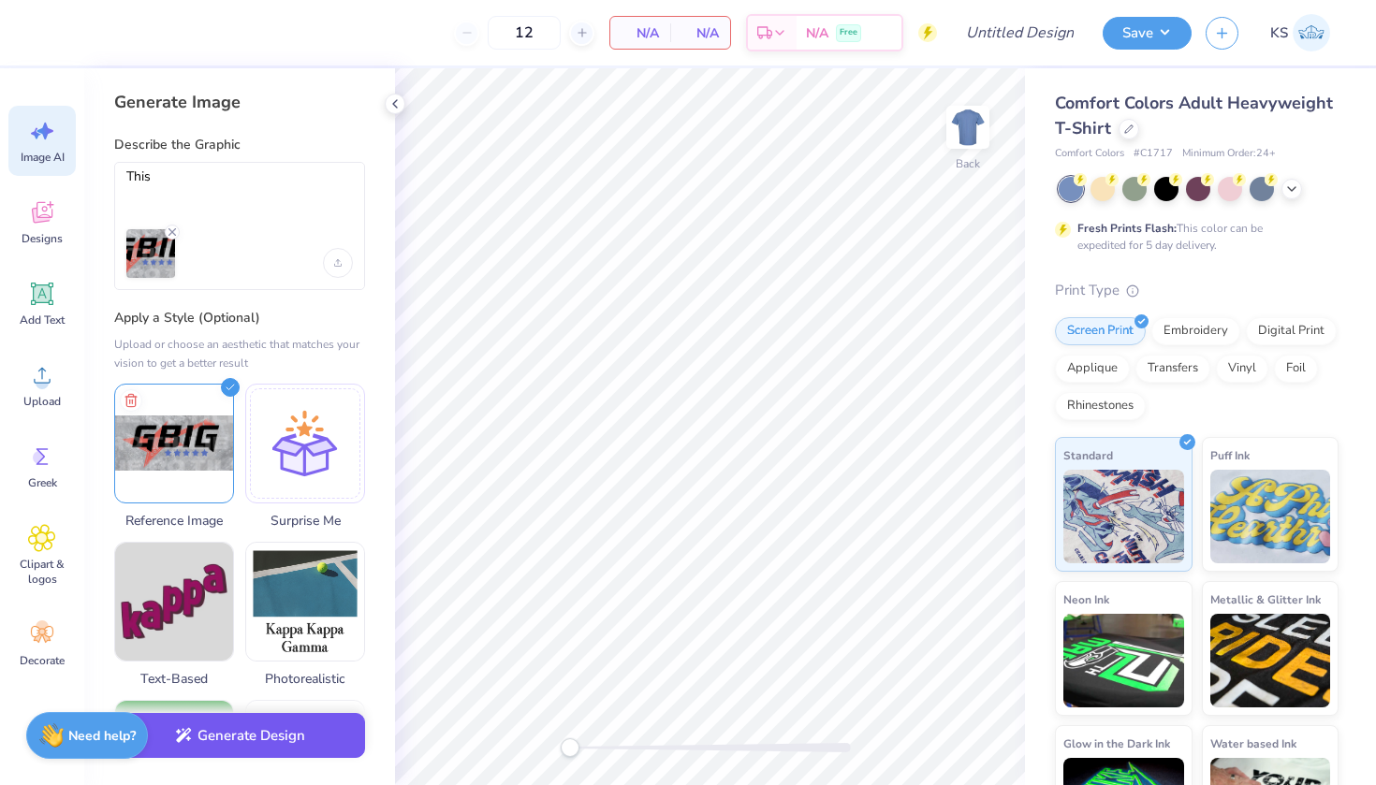
click at [256, 759] on button "Generate Design" at bounding box center [239, 736] width 251 height 46
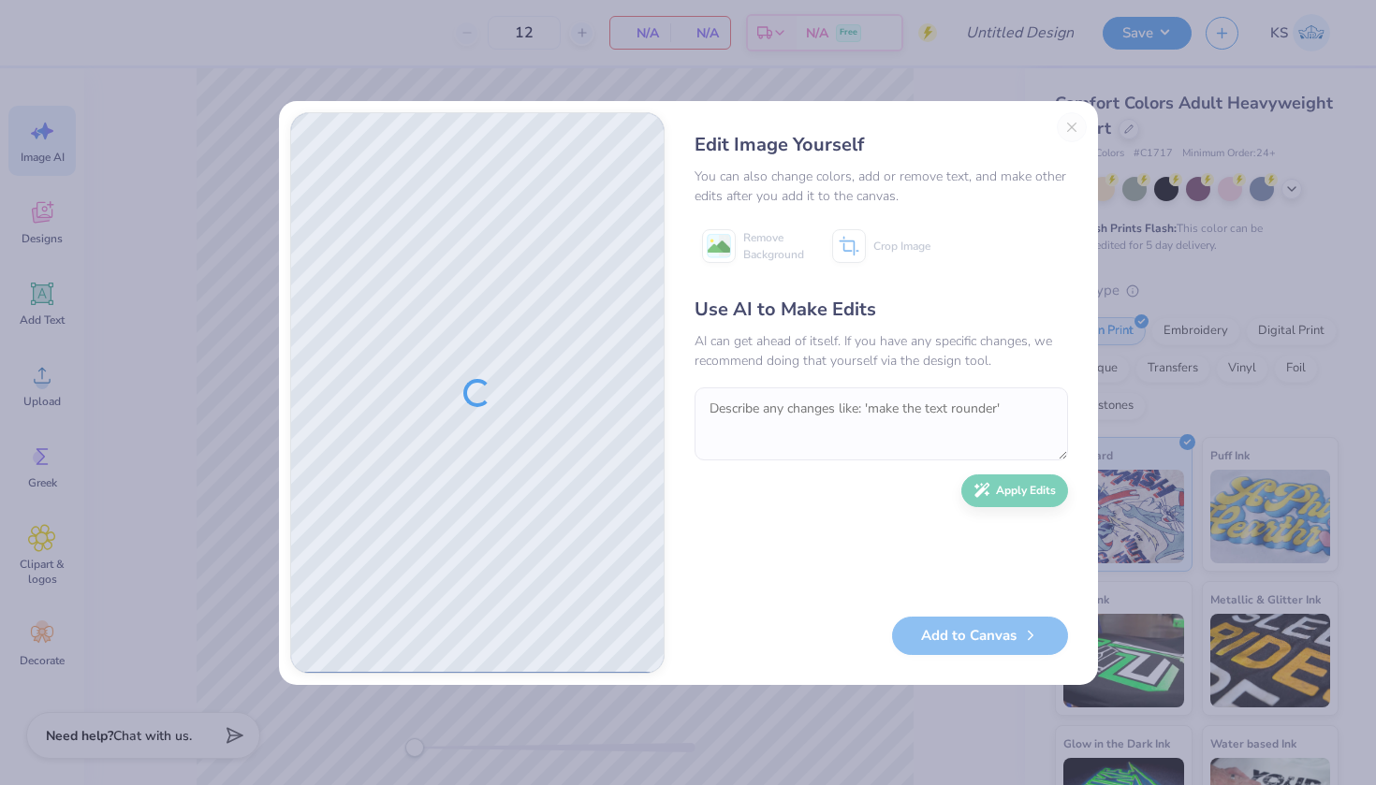
click at [1070, 122] on div "Edit Image Yourself You can also change colors, add or remove text, and make ot…" at bounding box center [881, 393] width 411 height 562
click at [1070, 120] on div "Edit Image Yourself You can also change colors, add or remove text, and make ot…" at bounding box center [881, 393] width 411 height 562
click at [1069, 127] on div "Edit Image Yourself You can also change colors, add or remove text, and make ot…" at bounding box center [881, 393] width 411 height 562
click at [1069, 126] on div "Edit Image Yourself You can also change colors, add or remove text, and make ot…" at bounding box center [881, 393] width 411 height 562
click at [1135, 112] on div "Edit Image Yourself You can also change colors, add or remove text, and make ot…" at bounding box center [688, 392] width 1376 height 785
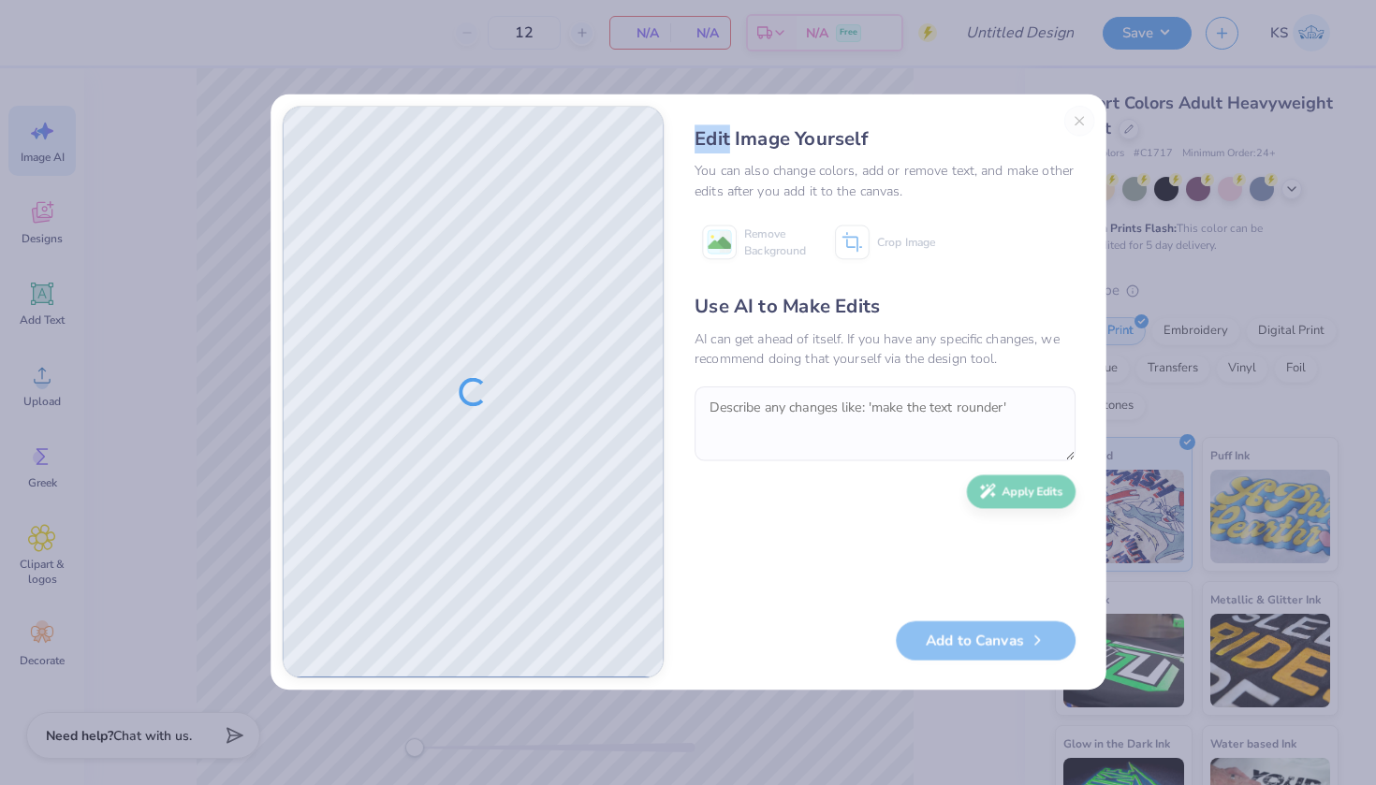
click at [1135, 112] on div "Edit Image Yourself You can also change colors, add or remove text, and make ot…" at bounding box center [688, 392] width 1376 height 785
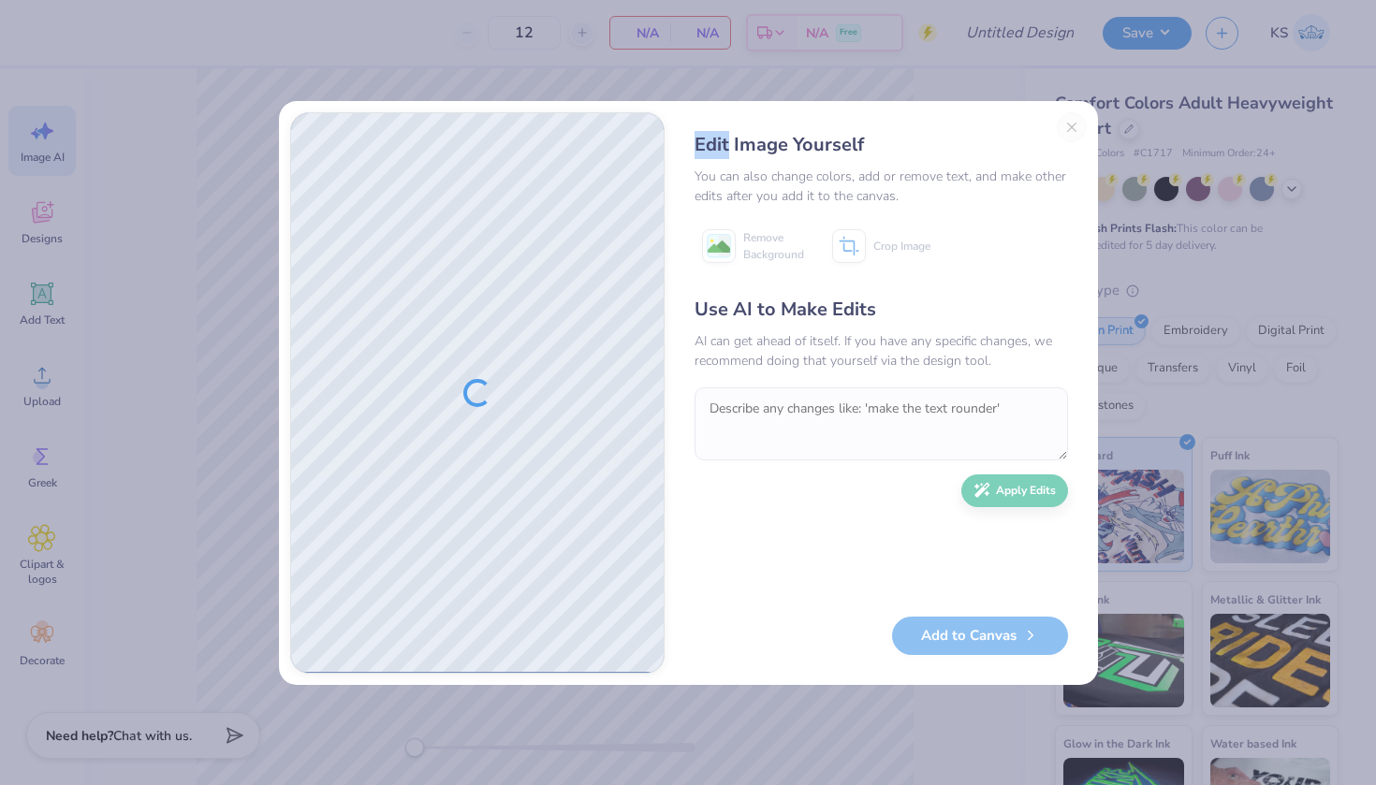
click at [1076, 125] on div "Edit Image Yourself You can also change colors, add or remove text, and make ot…" at bounding box center [881, 393] width 411 height 562
click at [1072, 128] on div "Edit Image Yourself You can also change colors, add or remove text, and make ot…" at bounding box center [881, 393] width 411 height 562
click at [1073, 128] on div "Edit Image Yourself You can also change colors, add or remove text, and make ot…" at bounding box center [881, 393] width 411 height 562
click at [1069, 124] on div "Edit Image Yourself You can also change colors, add or remove text, and make ot…" at bounding box center [881, 393] width 411 height 562
click at [1151, 103] on div "Edit Image Yourself You can also change colors, add or remove text, and make ot…" at bounding box center [688, 392] width 1376 height 785
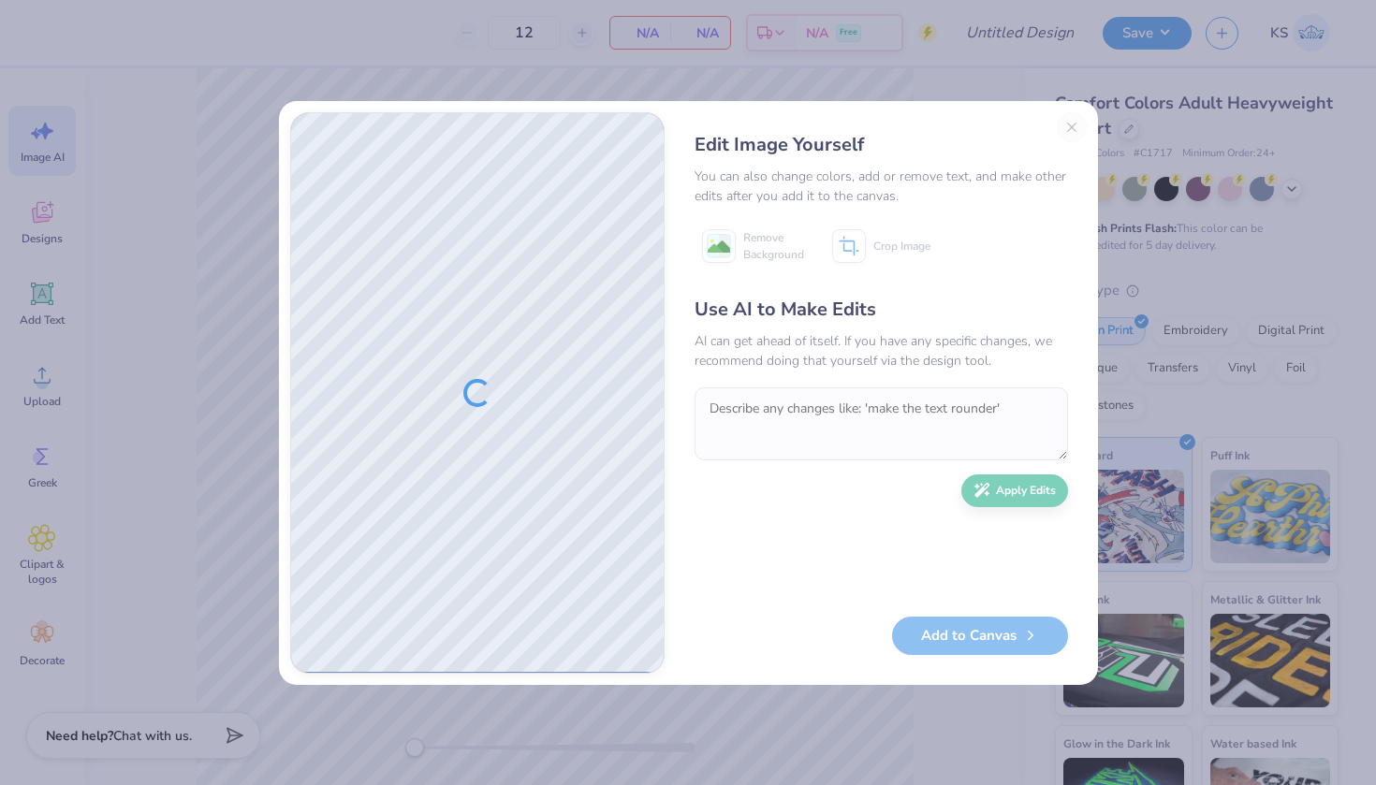
click at [1072, 126] on div "Edit Image Yourself You can also change colors, add or remove text, and make ot…" at bounding box center [881, 393] width 411 height 562
click at [1164, 89] on div "Edit Image Yourself You can also change colors, add or remove text, and make ot…" at bounding box center [688, 392] width 1376 height 785
click at [1077, 124] on button "Close" at bounding box center [1072, 127] width 30 height 30
